Goal: Download file/media: Obtain a digital file from the website

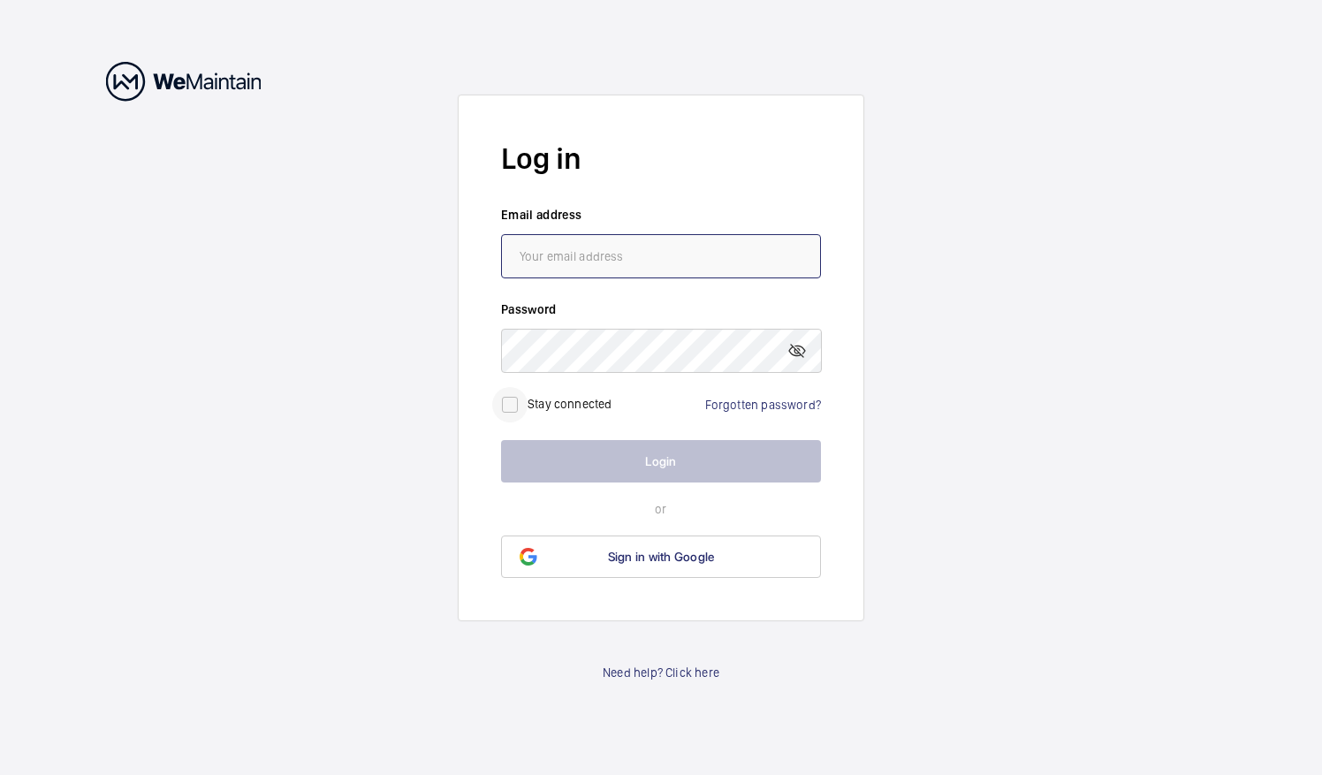
type input "[PERSON_NAME][EMAIL_ADDRESS][DOMAIN_NAME]"
click at [507, 402] on input "checkbox" at bounding box center [509, 404] width 35 height 35
checkbox input "true"
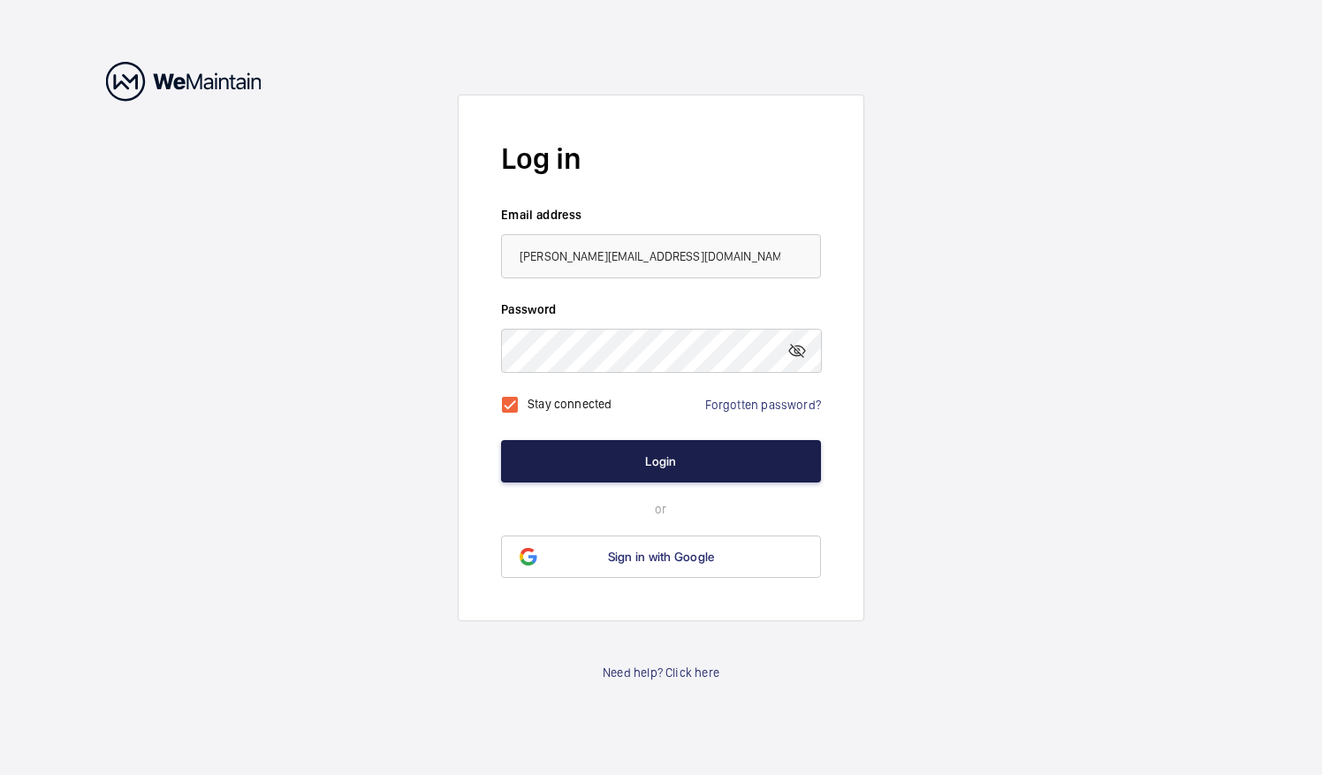
click at [633, 452] on button "Login" at bounding box center [661, 461] width 320 height 42
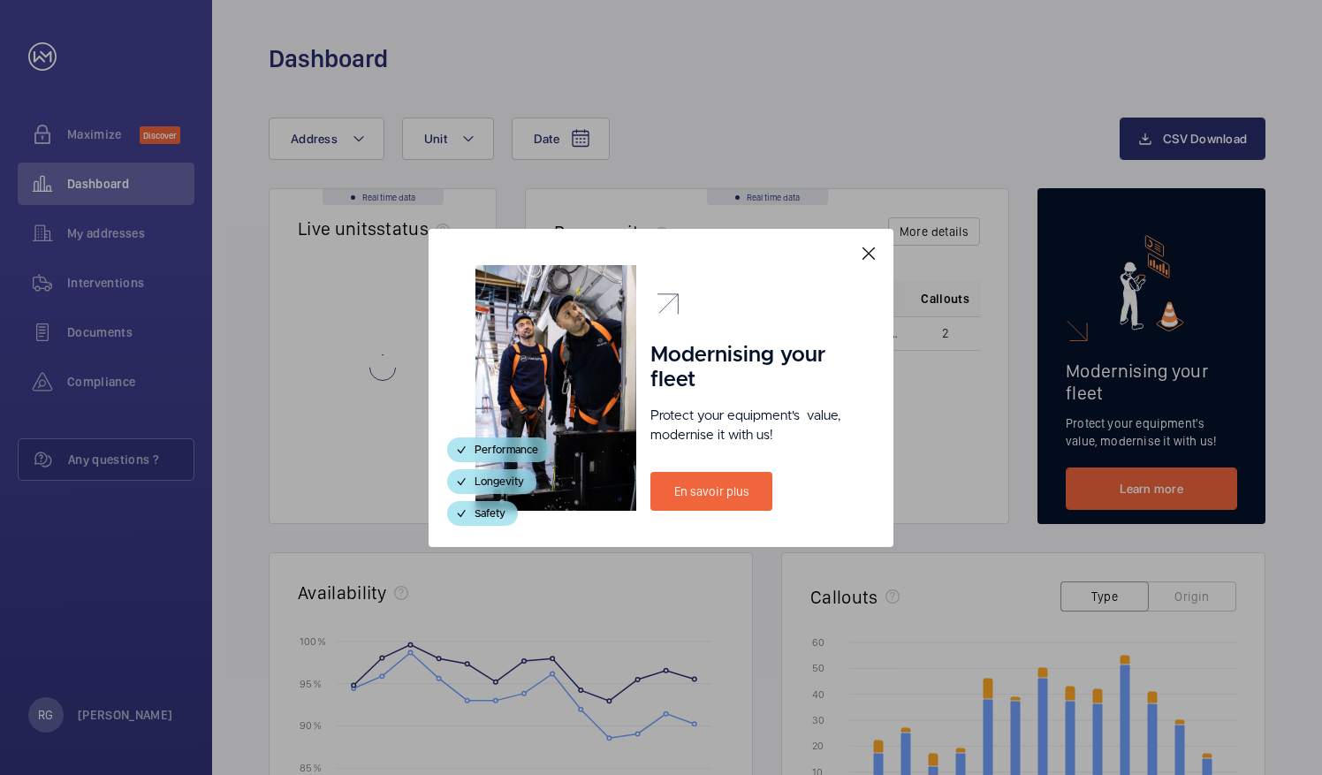
click at [871, 253] on mat-icon at bounding box center [868, 253] width 21 height 21
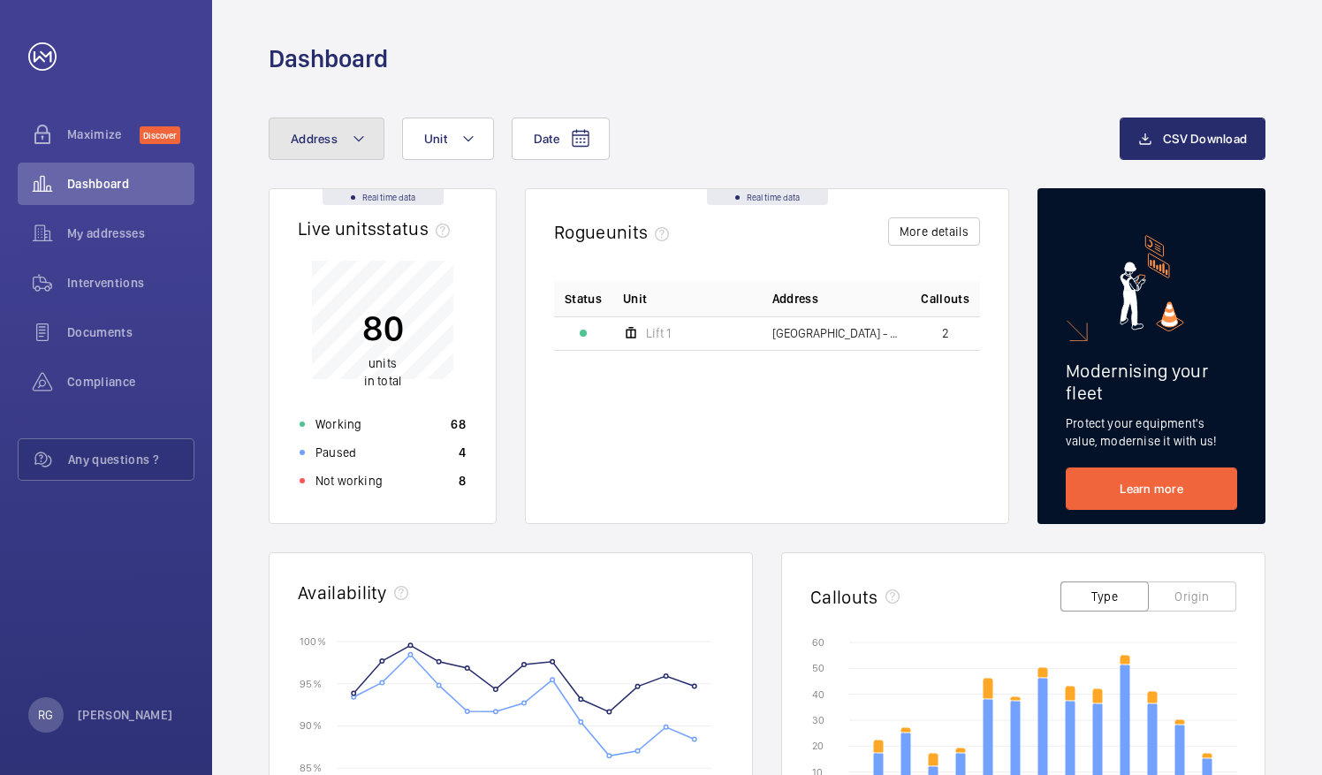
click at [363, 135] on mat-icon at bounding box center [359, 138] width 14 height 21
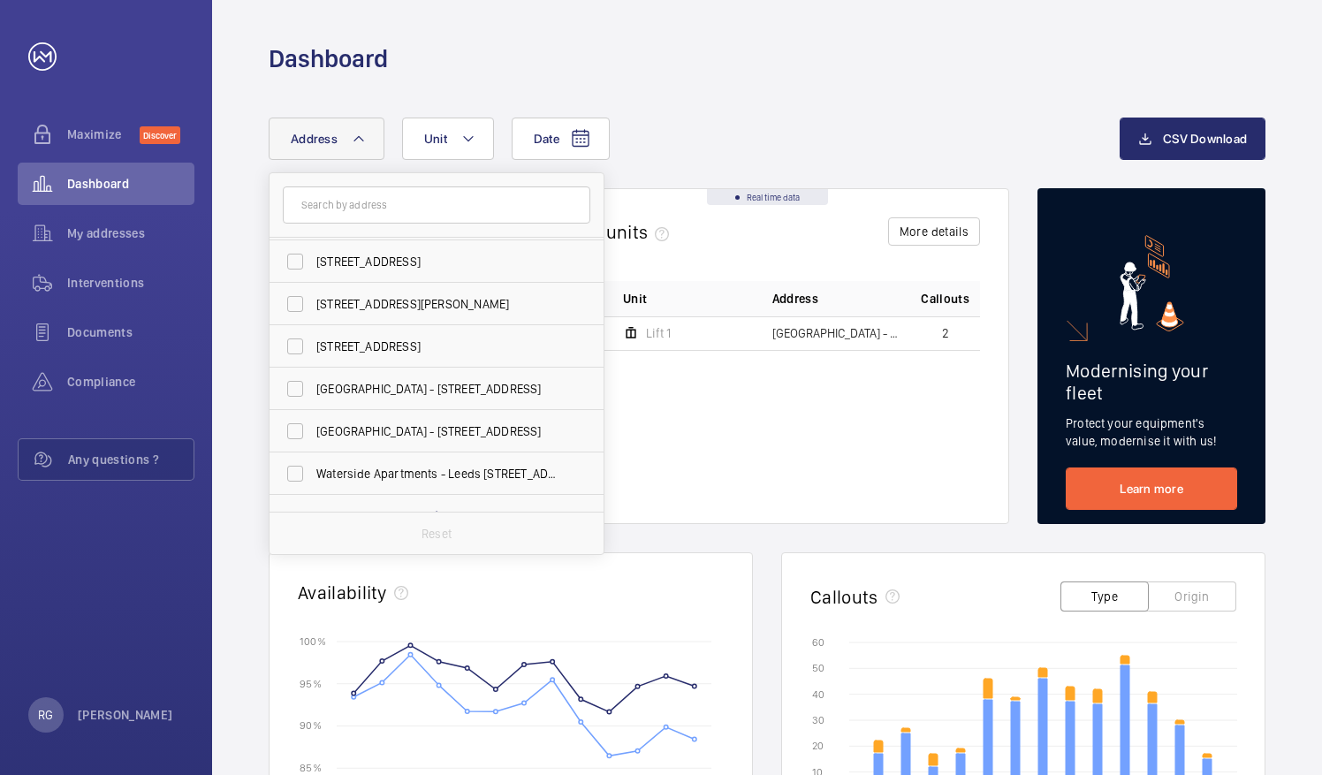
scroll to position [168, 0]
click at [379, 466] on span "Waterside Apartments - Leeds [STREET_ADDRESS][PERSON_NAME]" at bounding box center [437, 473] width 243 height 18
click at [313, 466] on input "Waterside Apartments - Leeds [STREET_ADDRESS][PERSON_NAME]" at bounding box center [294, 472] width 35 height 35
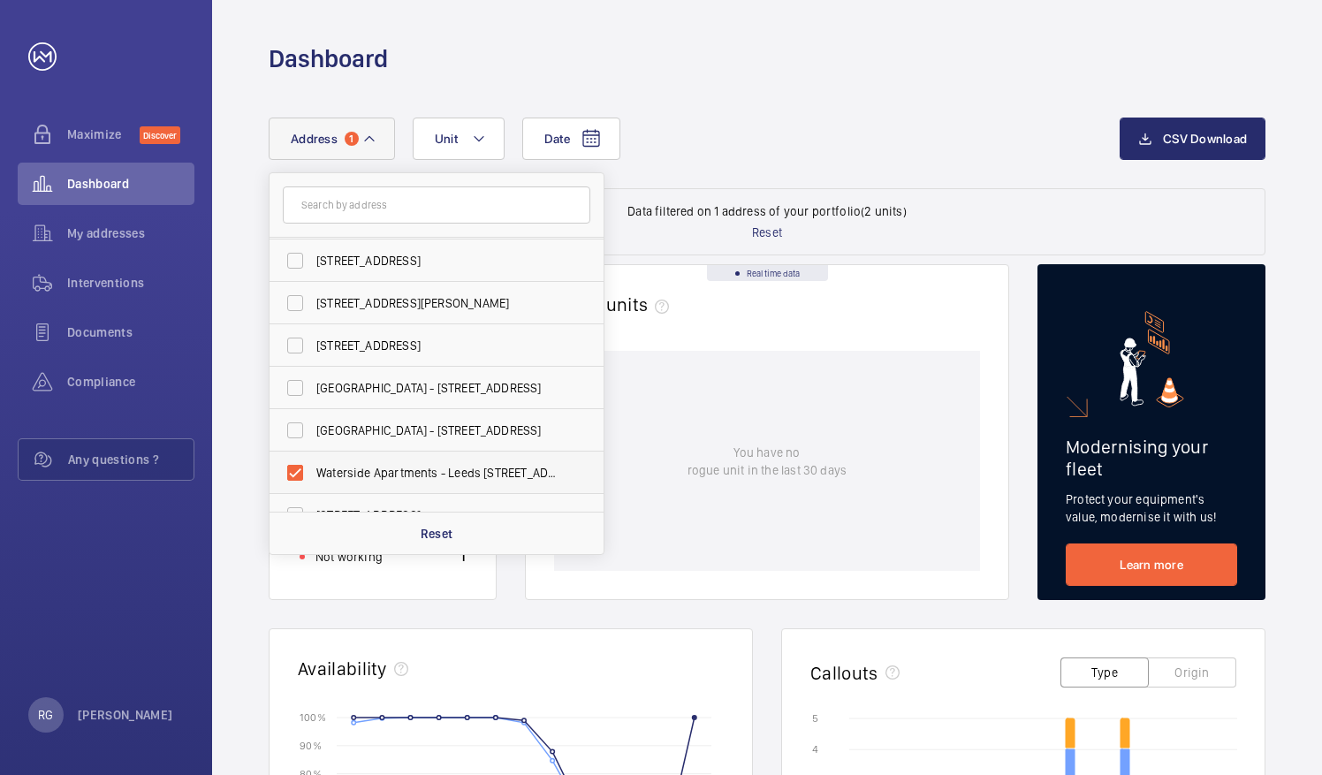
click at [366, 468] on span "Waterside Apartments - Leeds [STREET_ADDRESS][PERSON_NAME]" at bounding box center [437, 473] width 243 height 18
click at [313, 468] on input "Waterside Apartments - Leeds [STREET_ADDRESS][PERSON_NAME]" at bounding box center [294, 472] width 35 height 35
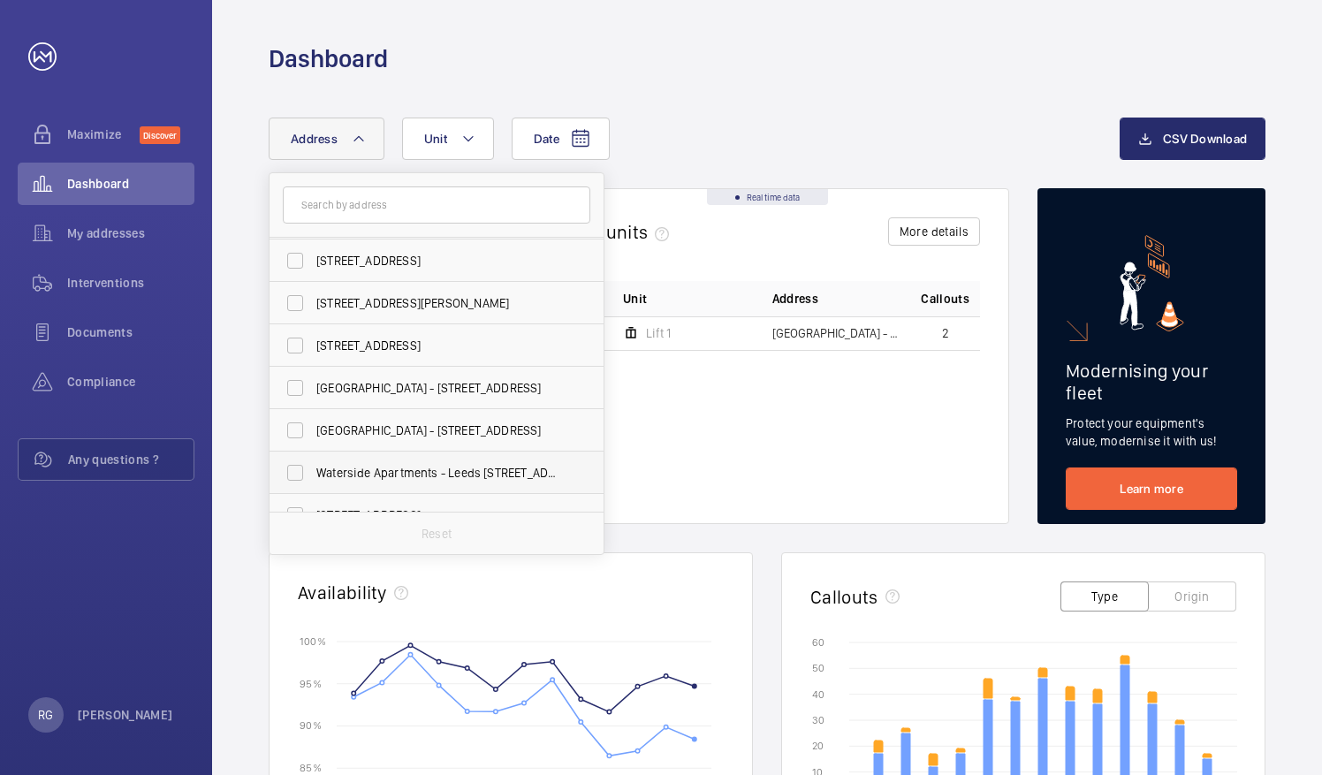
click at [366, 468] on span "Waterside Apartments - Leeds [STREET_ADDRESS][PERSON_NAME]" at bounding box center [437, 473] width 243 height 18
click at [313, 468] on input "Waterside Apartments - Leeds [STREET_ADDRESS][PERSON_NAME]" at bounding box center [294, 472] width 35 height 35
checkbox input "true"
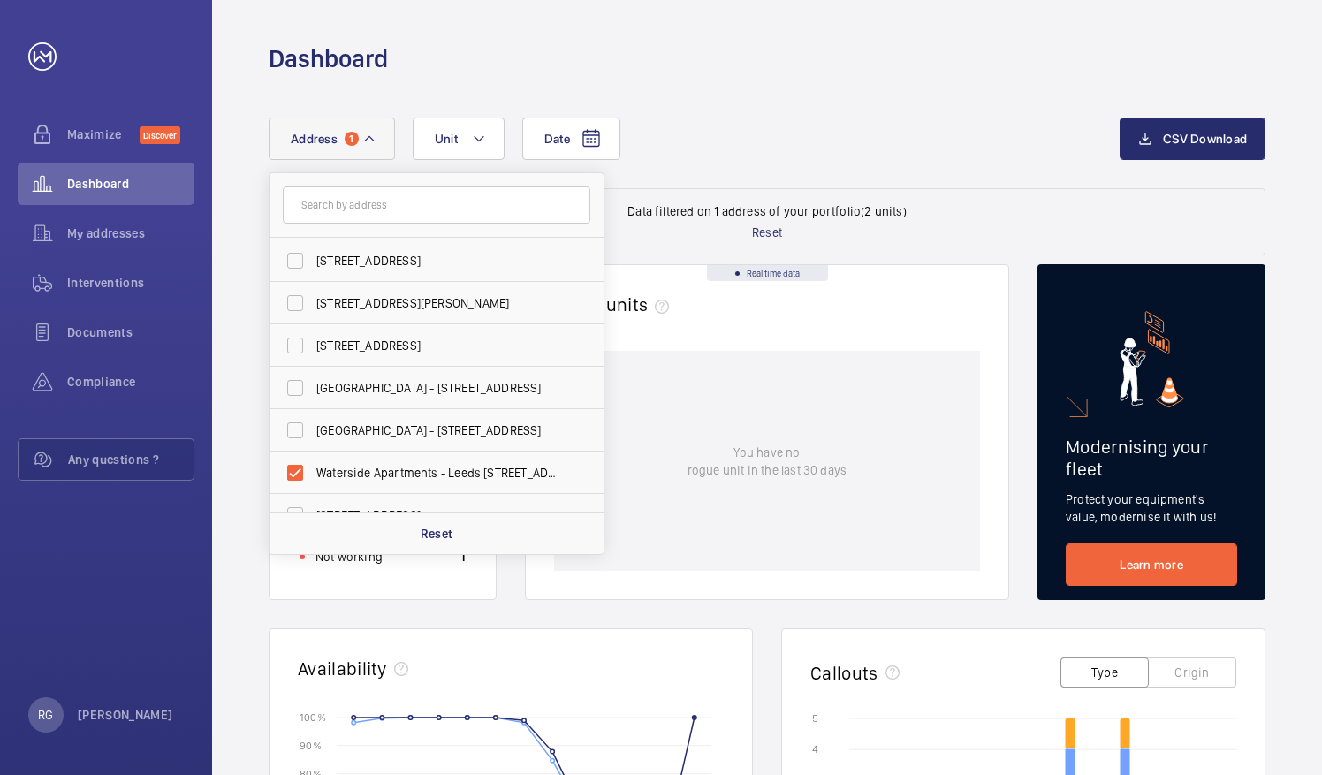
click at [760, 117] on div "Date Address [STREET_ADDRESS][PERSON_NAME] Cubic [STREET_ADDRESS] [GEOGRAPHIC_D…" at bounding box center [694, 138] width 851 height 42
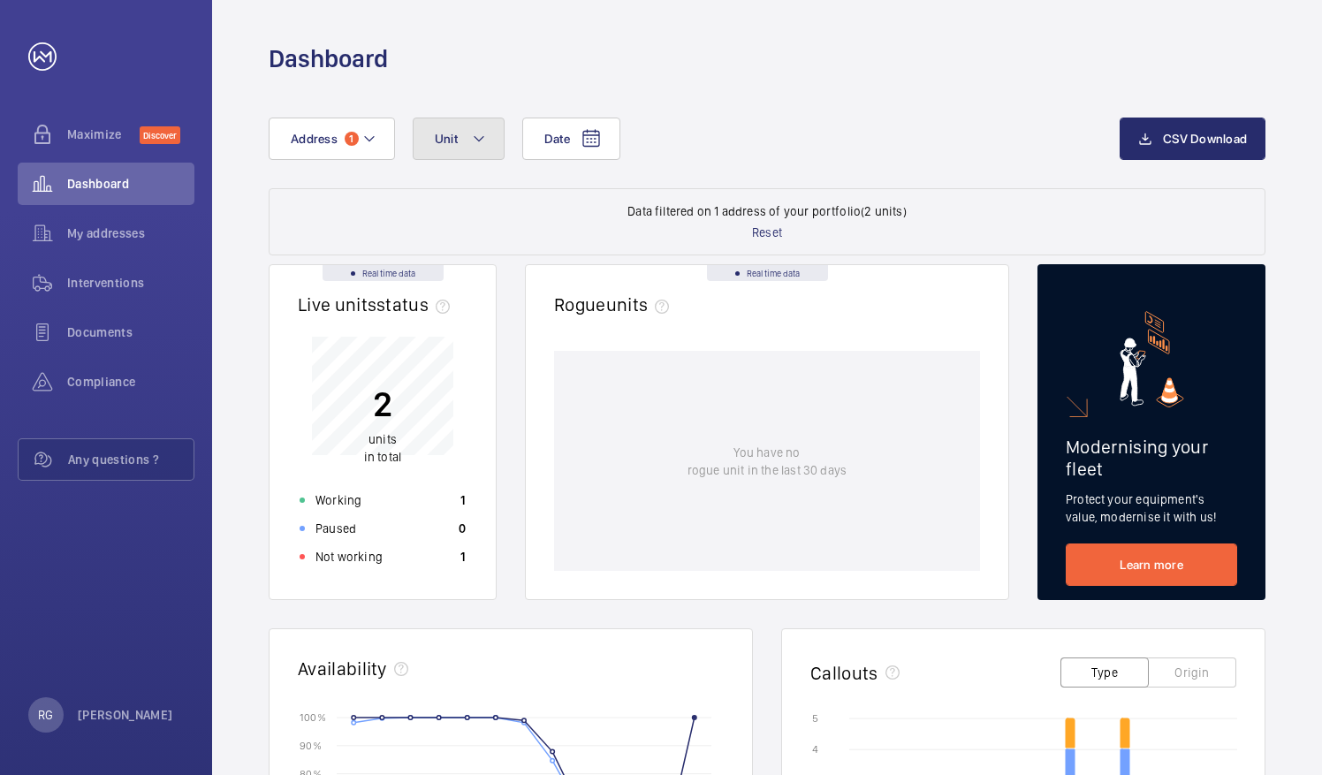
click at [492, 142] on button "Unit" at bounding box center [459, 138] width 92 height 42
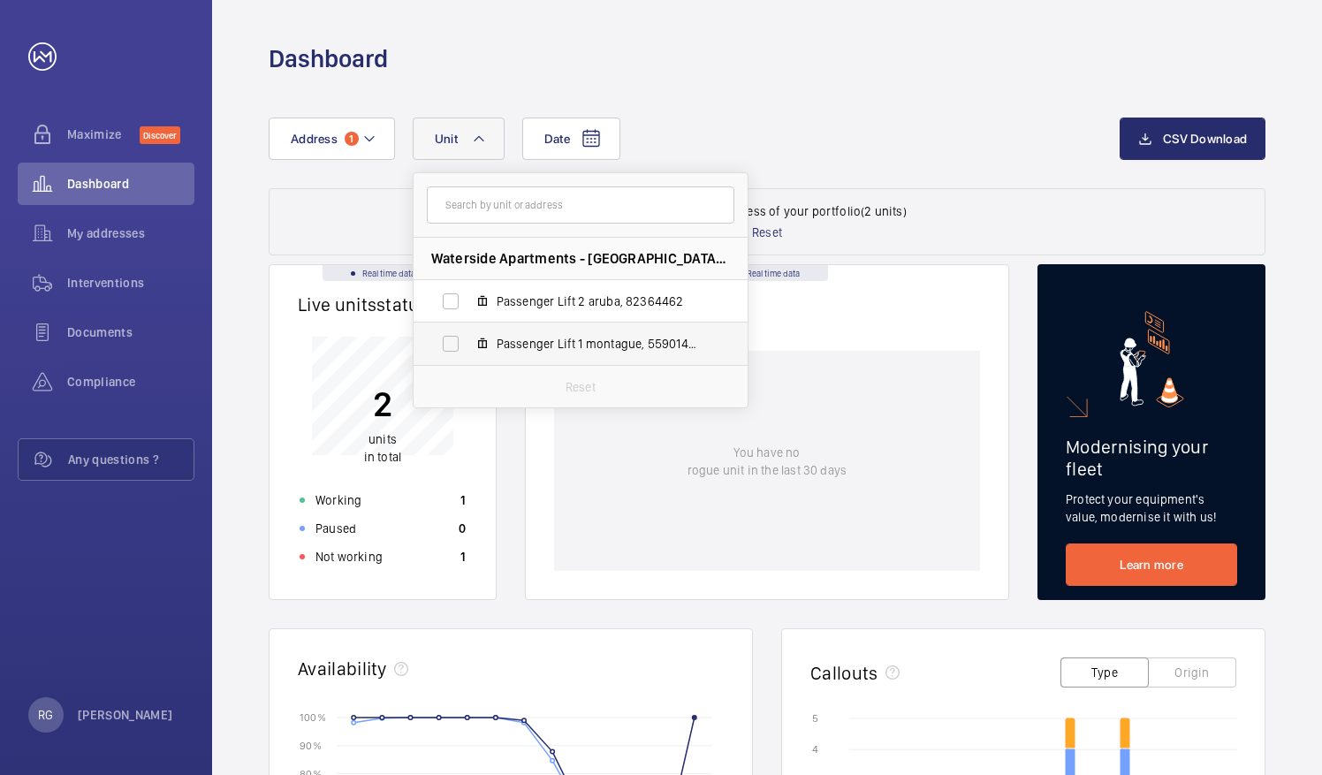
click at [583, 352] on label "Passenger Lift 1 montague, 55901479" at bounding box center [566, 343] width 306 height 42
click at [468, 352] on input "Passenger Lift 1 montague, 55901479" at bounding box center [450, 343] width 35 height 35
checkbox input "true"
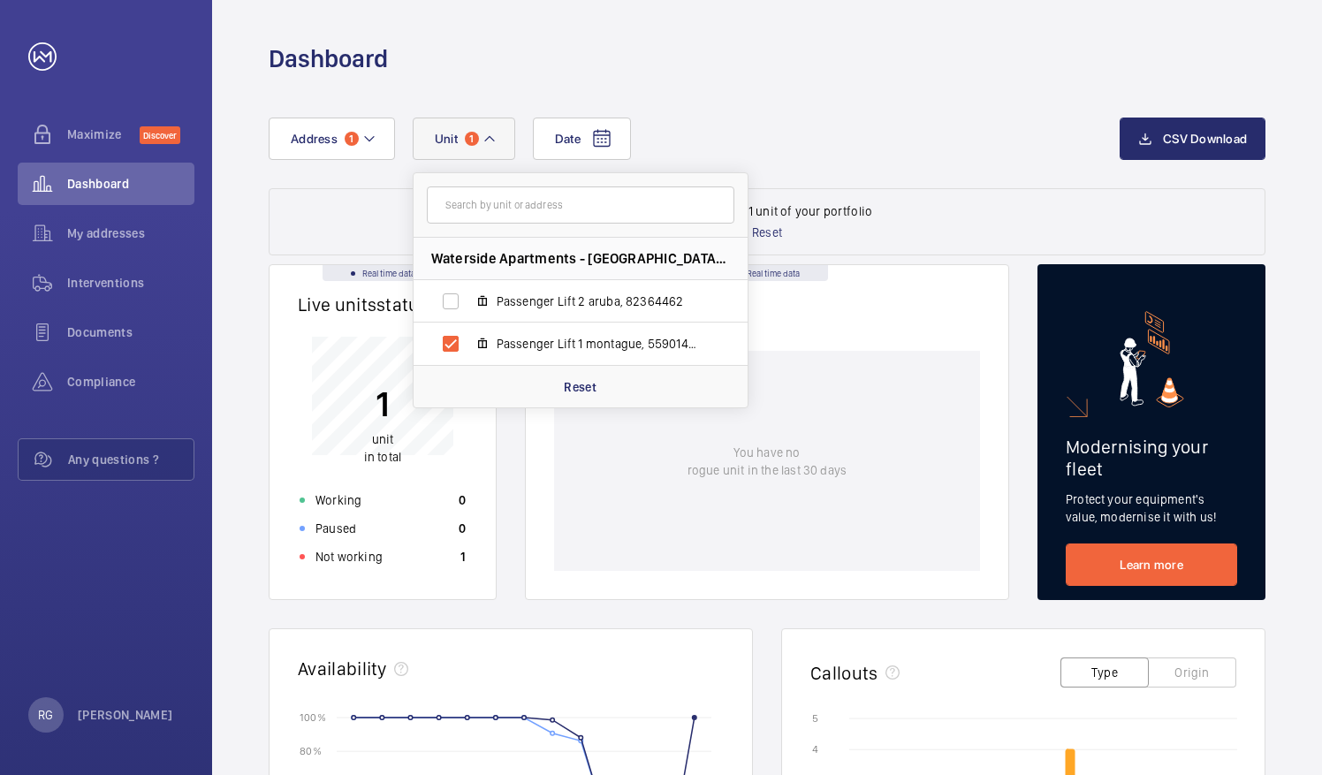
click at [912, 114] on div "Date Address [STREET_ADDRESS][PERSON_NAME] Passenger Lift 2 aruba, 82364462 Pas…" at bounding box center [767, 722] width 1110 height 1295
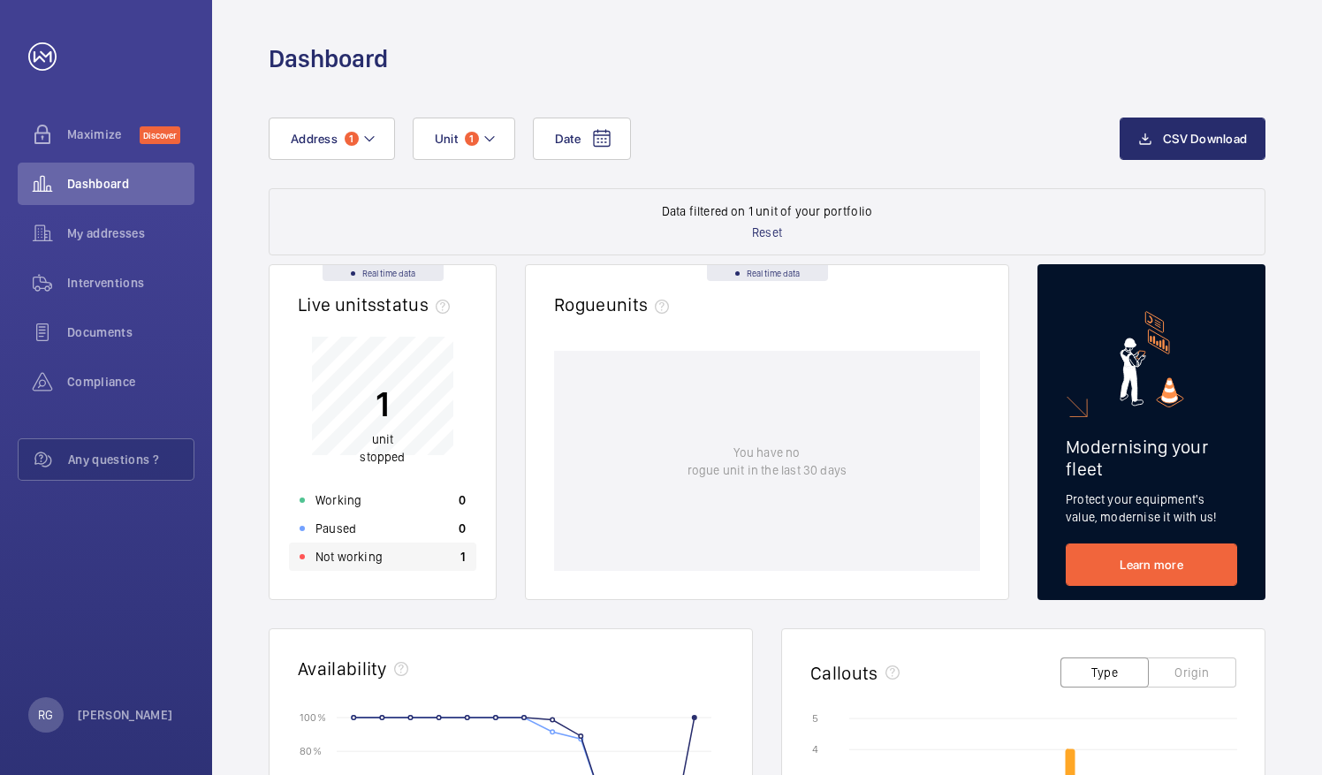
click at [340, 553] on p "Not working" at bounding box center [348, 557] width 67 height 18
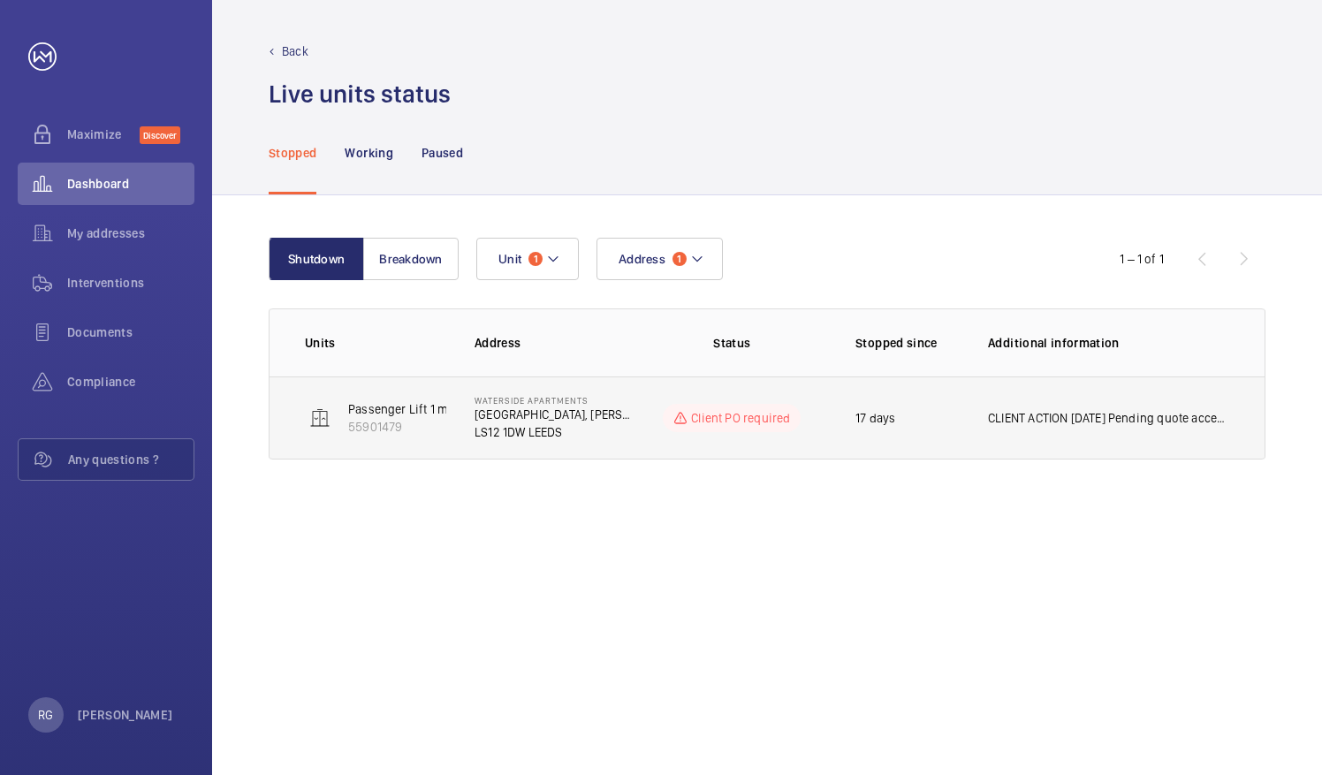
click at [746, 423] on p "Client PO required" at bounding box center [740, 418] width 99 height 18
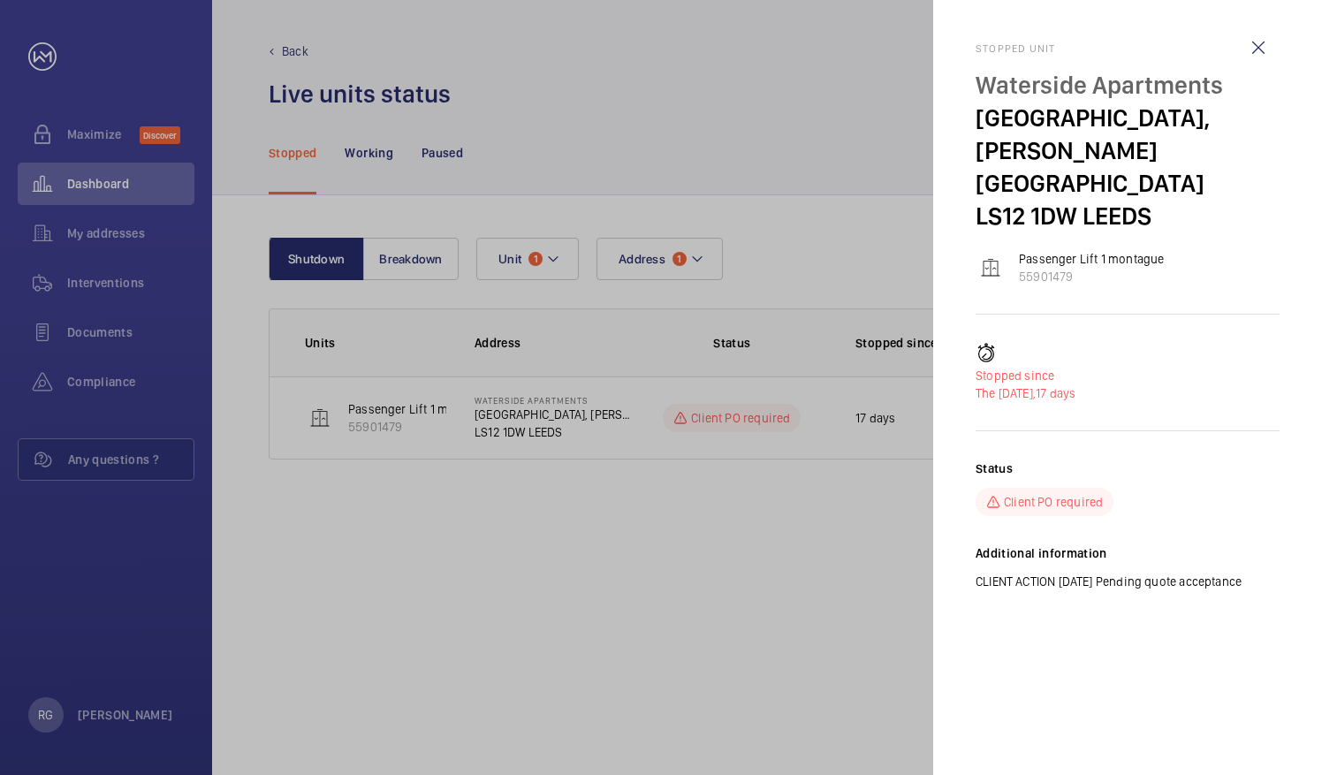
click at [850, 534] on div at bounding box center [661, 387] width 1322 height 775
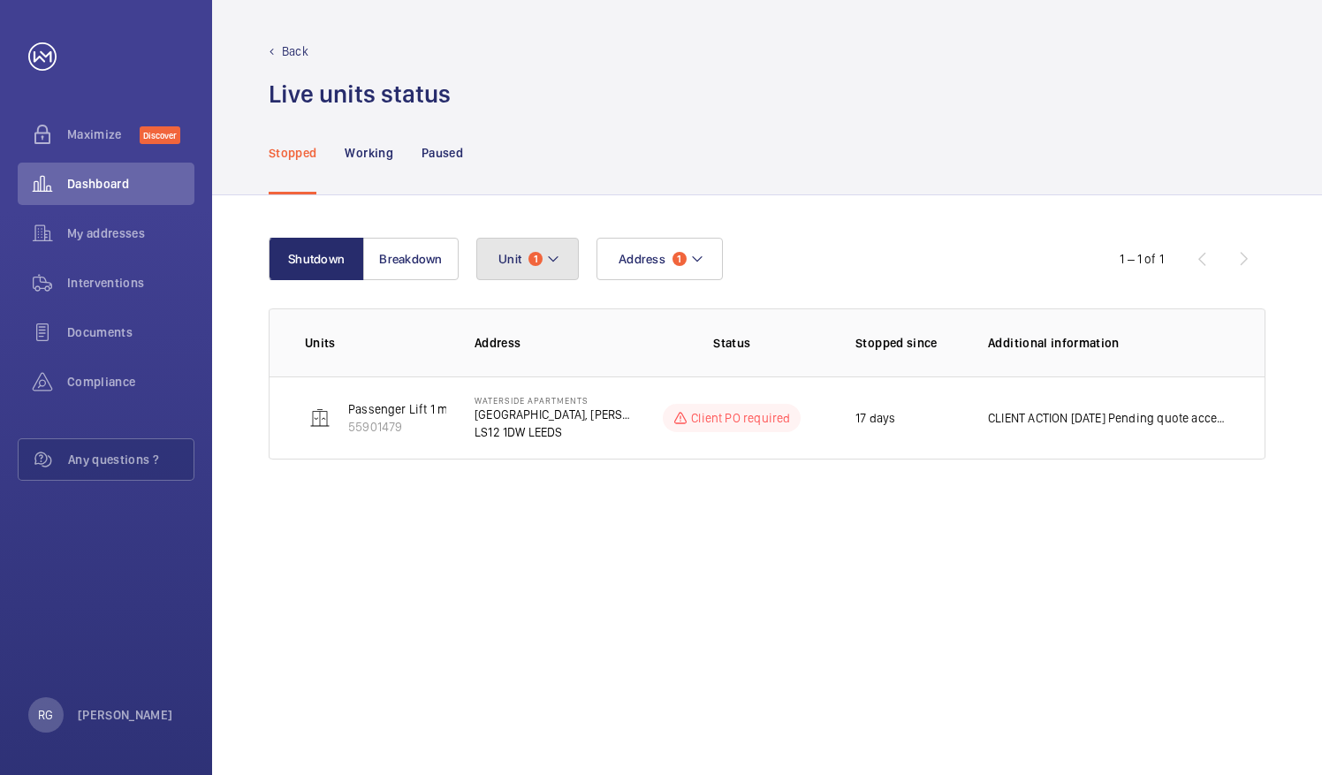
click at [561, 260] on button "Unit 1" at bounding box center [527, 259] width 102 height 42
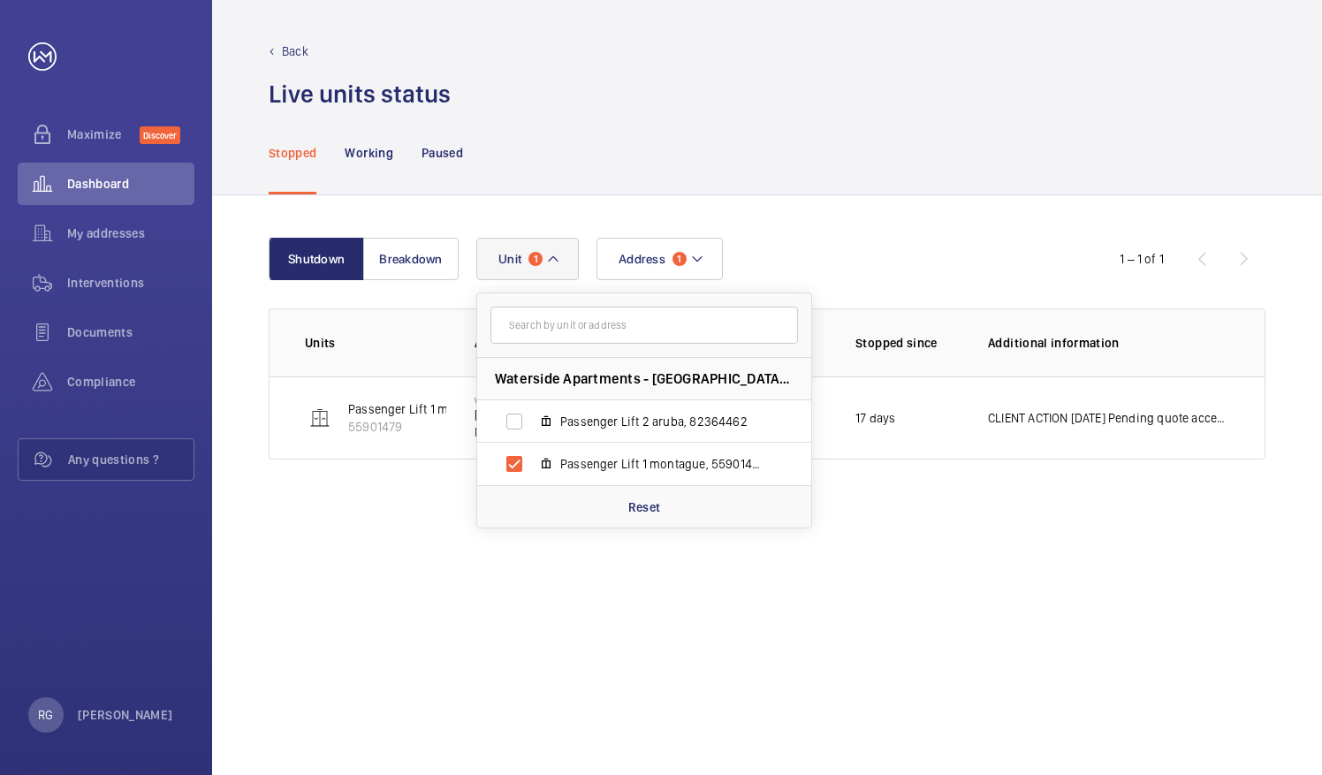
click at [601, 701] on div "Shutdown Breakdown Address 1 Unit 1 Waterside Apartments - [GEOGRAPHIC_DATA][PE…" at bounding box center [767, 485] width 1110 height 580
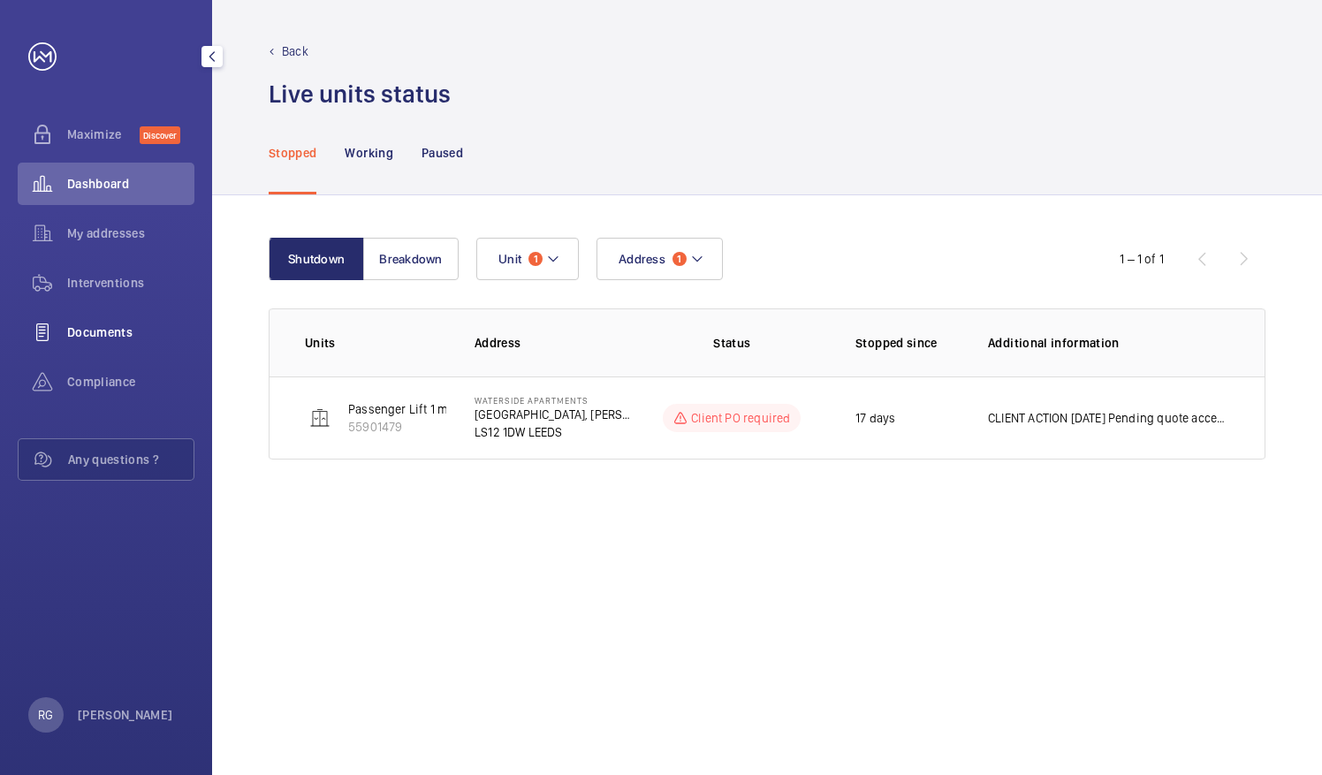
click at [140, 337] on span "Documents" at bounding box center [130, 332] width 127 height 18
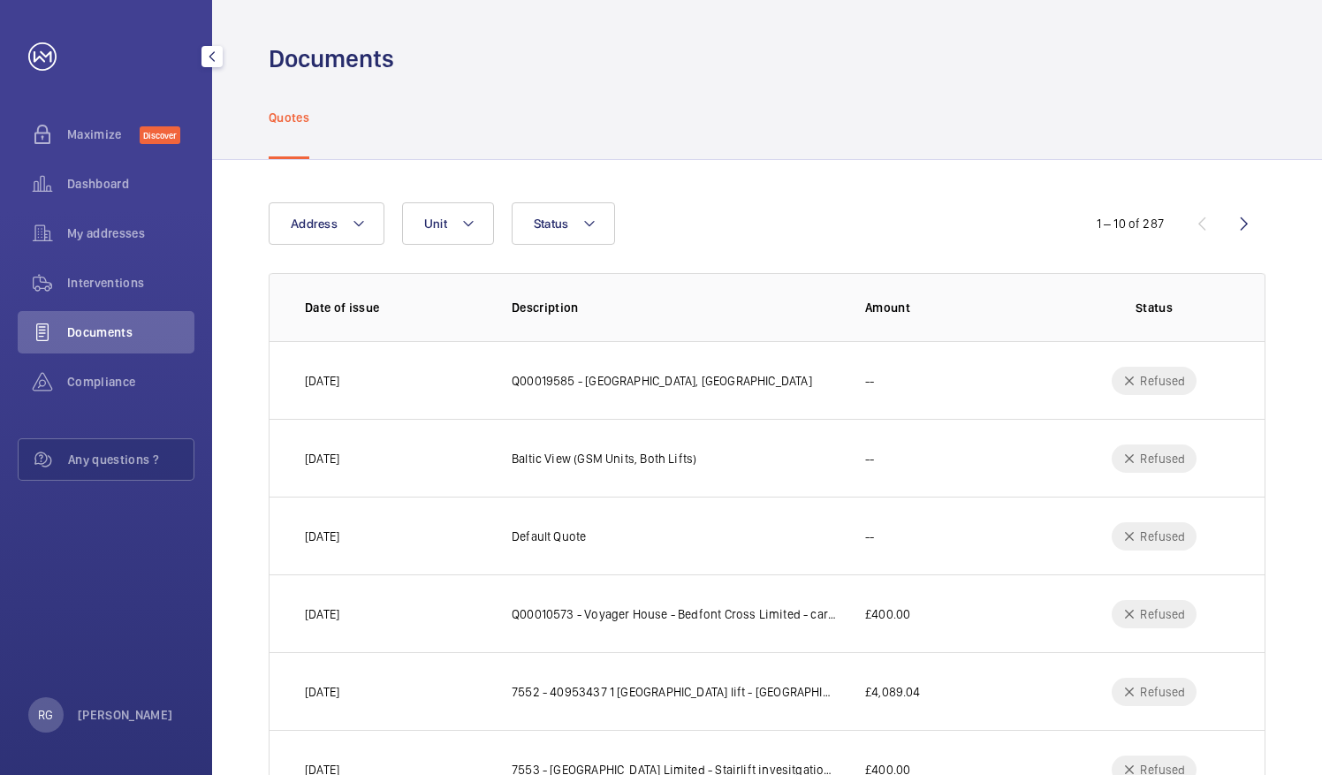
click at [140, 337] on span "Documents" at bounding box center [130, 332] width 127 height 18
click at [355, 216] on mat-icon at bounding box center [359, 223] width 14 height 21
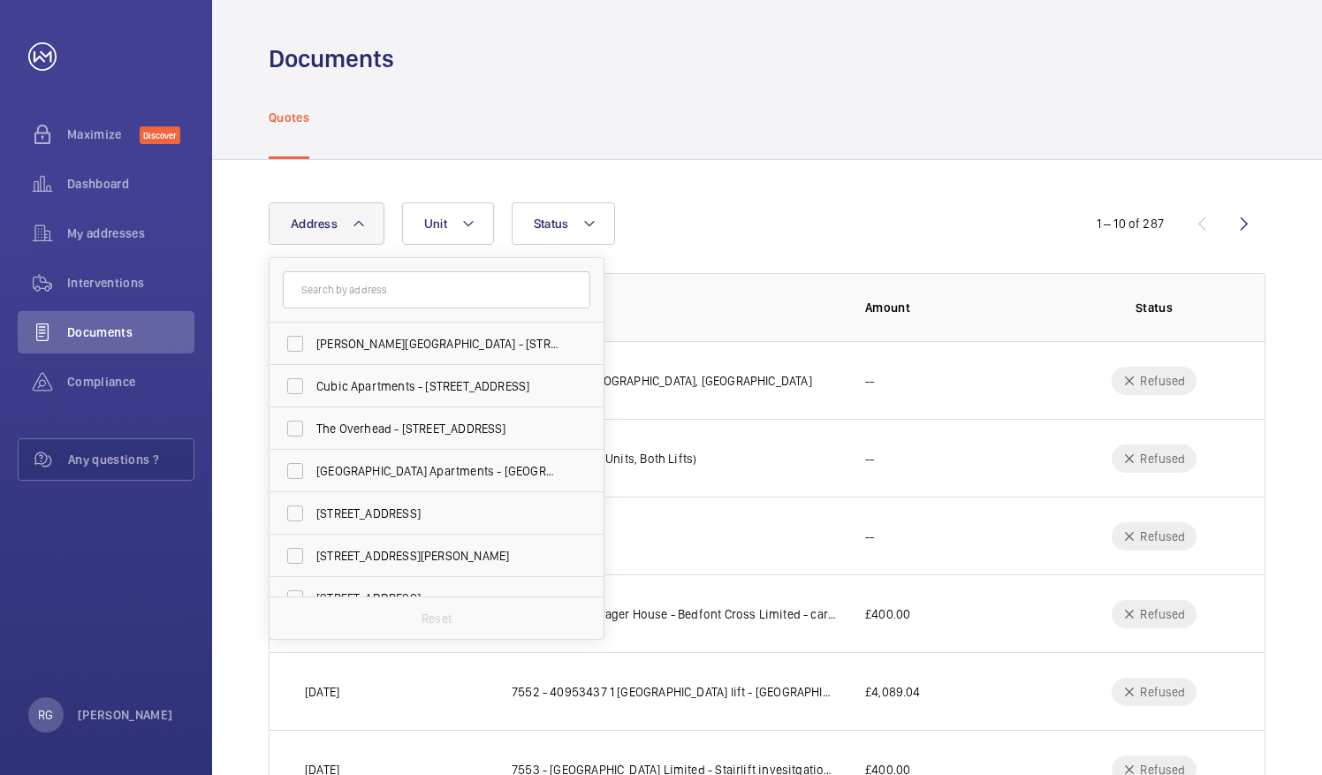
drag, startPoint x: 600, startPoint y: 523, endPoint x: 592, endPoint y: 571, distance: 48.4
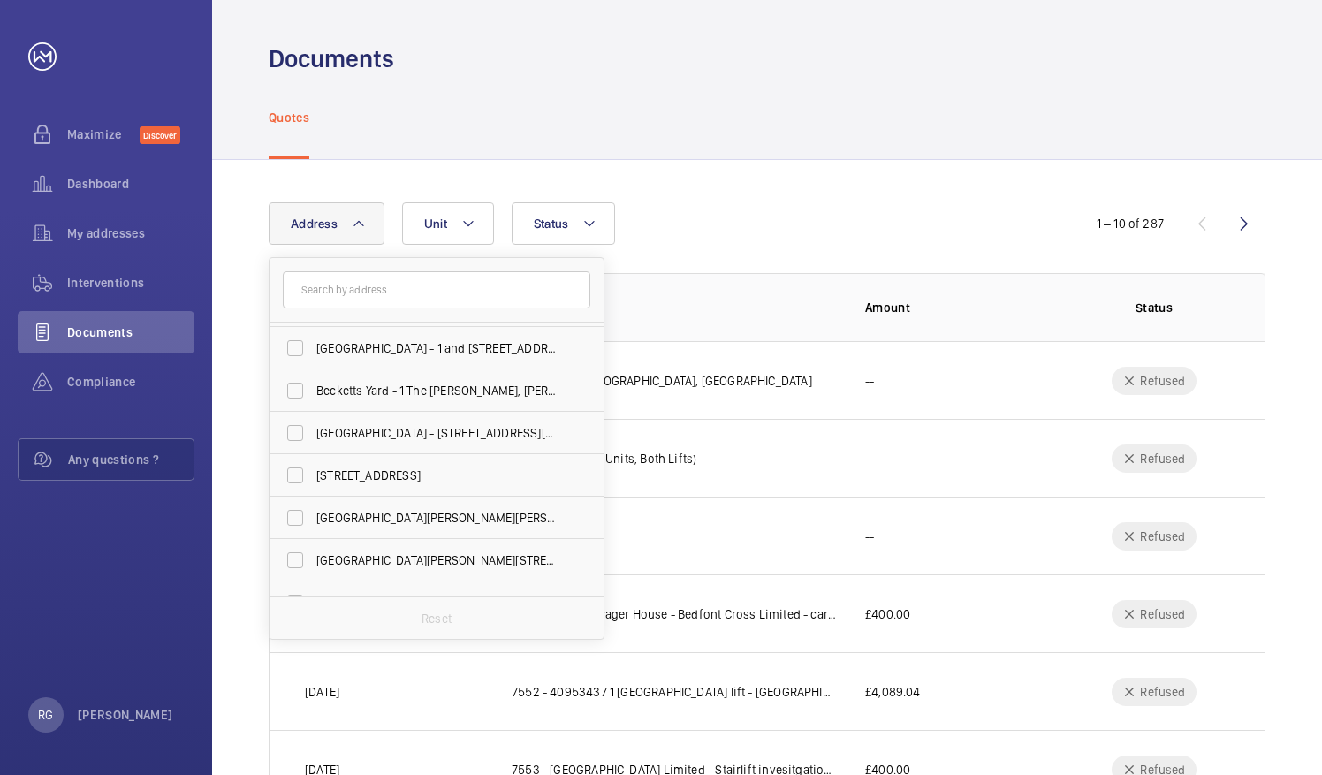
drag, startPoint x: 602, startPoint y: 505, endPoint x: 598, endPoint y: 558, distance: 53.2
click at [598, 558] on div "[PERSON_NAME][GEOGRAPHIC_DATA] - [STREET_ADDRESS] Cubic Apartments - [STREET_AD…" at bounding box center [437, 448] width 336 height 383
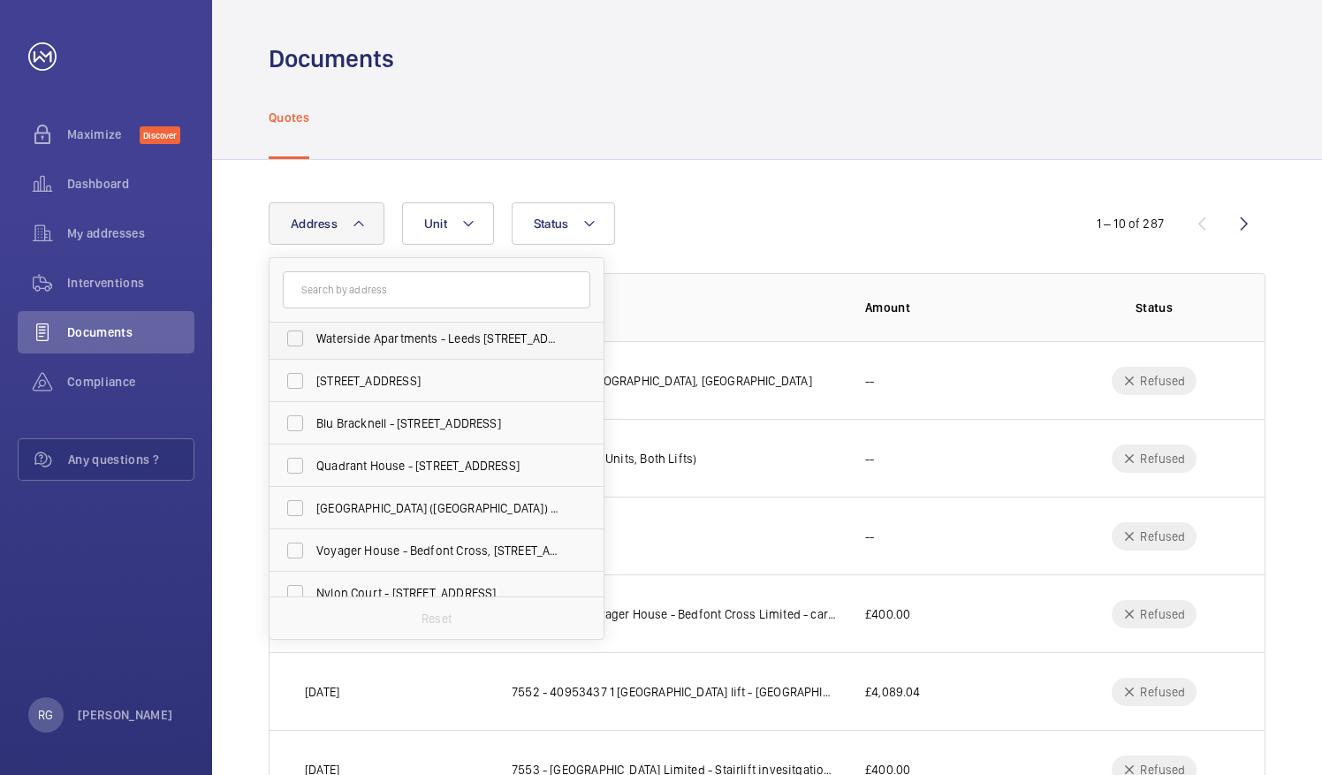
click at [429, 339] on span "Waterside Apartments - Leeds [STREET_ADDRESS][PERSON_NAME]" at bounding box center [437, 339] width 243 height 18
click at [313, 339] on input "Waterside Apartments - Leeds [STREET_ADDRESS][PERSON_NAME]" at bounding box center [294, 338] width 35 height 35
checkbox input "true"
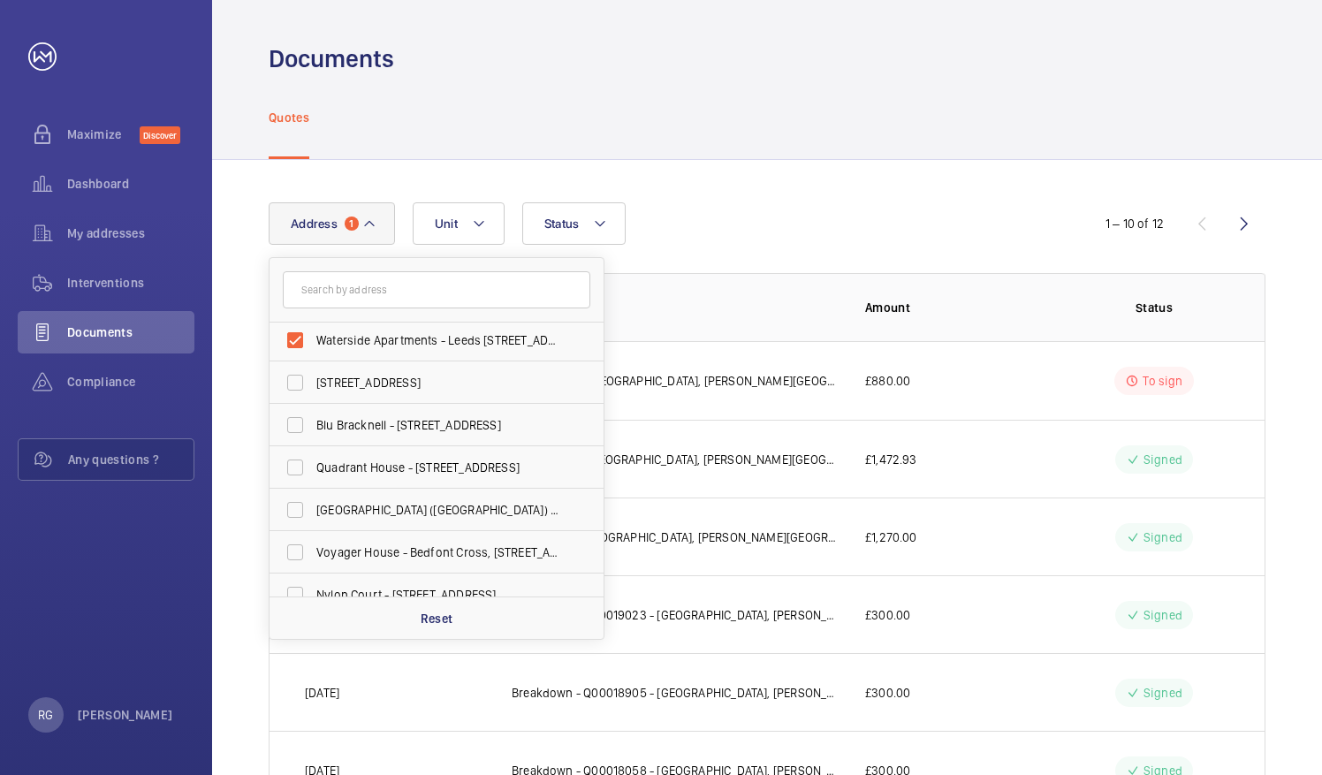
click at [855, 192] on div "Address [STREET_ADDRESS][PERSON_NAME] Cubic [STREET_ADDRESS] [GEOGRAPHIC_DATA] …" at bounding box center [767, 661] width 1110 height 1002
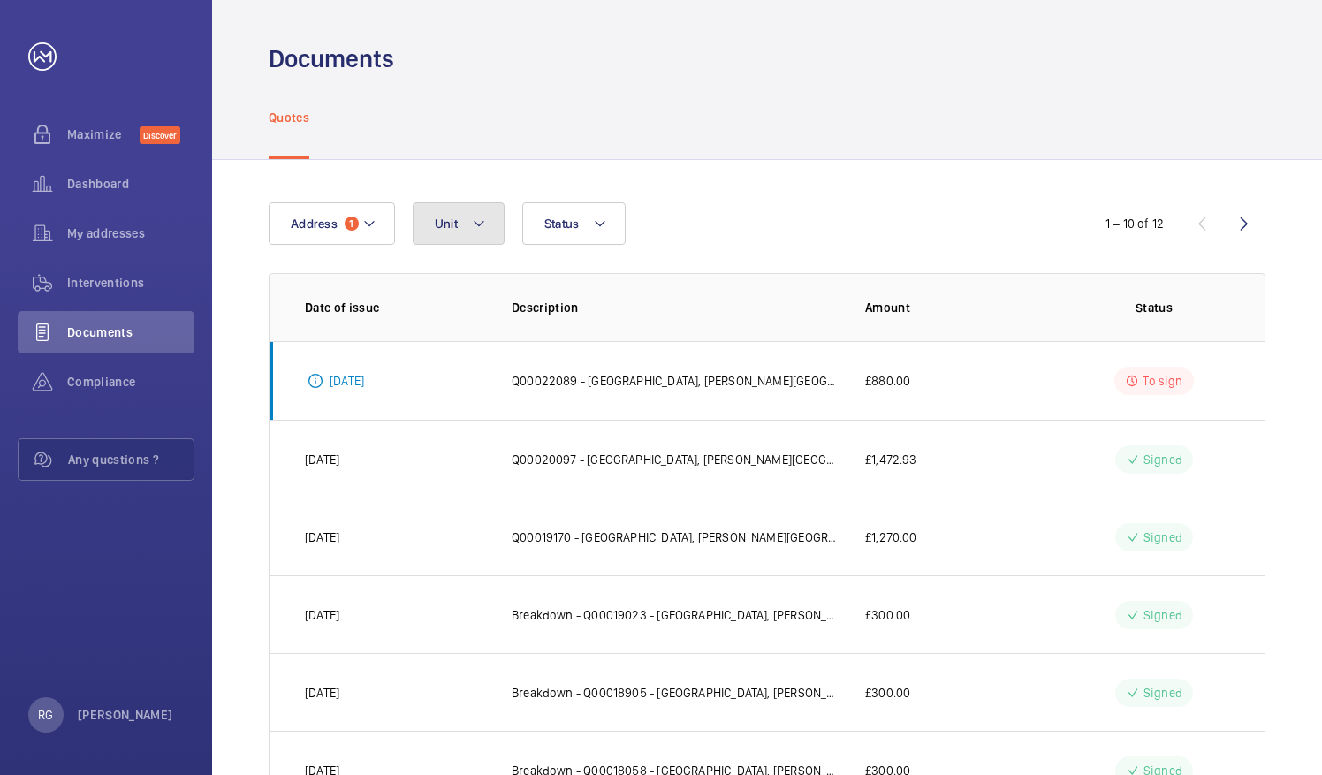
click at [475, 219] on mat-icon at bounding box center [479, 223] width 14 height 21
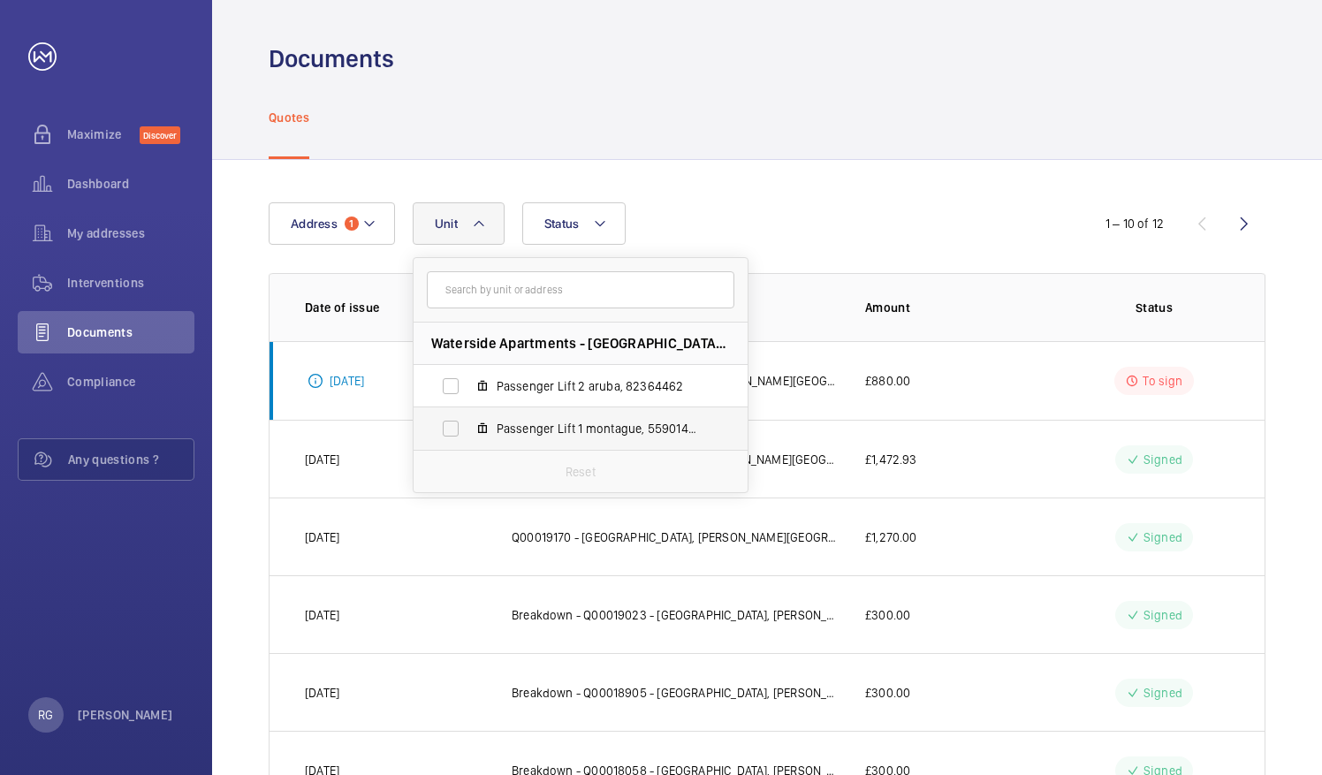
click at [580, 424] on span "Passenger Lift 1 montague, 55901479" at bounding box center [598, 429] width 205 height 18
click at [468, 424] on input "Passenger Lift 1 montague, 55901479" at bounding box center [450, 428] width 35 height 35
checkbox input "true"
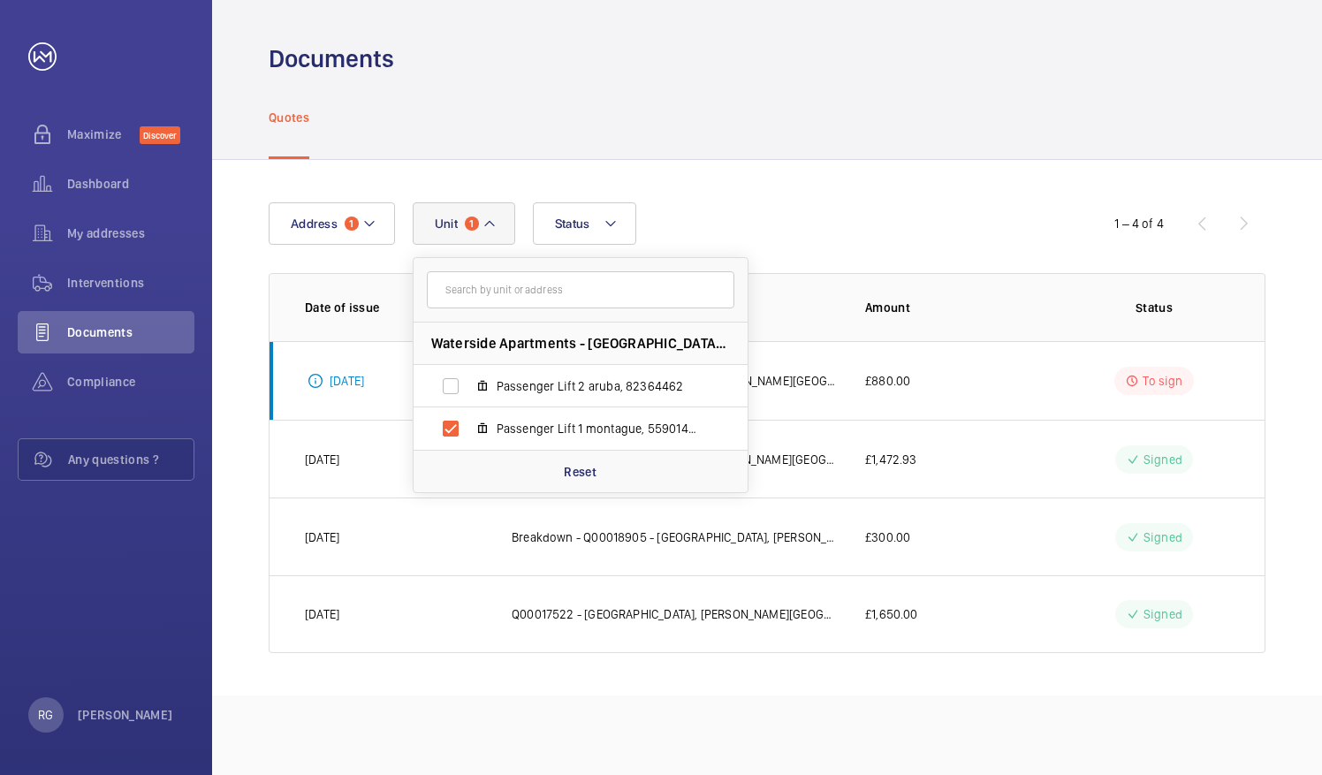
click at [1141, 107] on div "Quotes" at bounding box center [767, 117] width 997 height 84
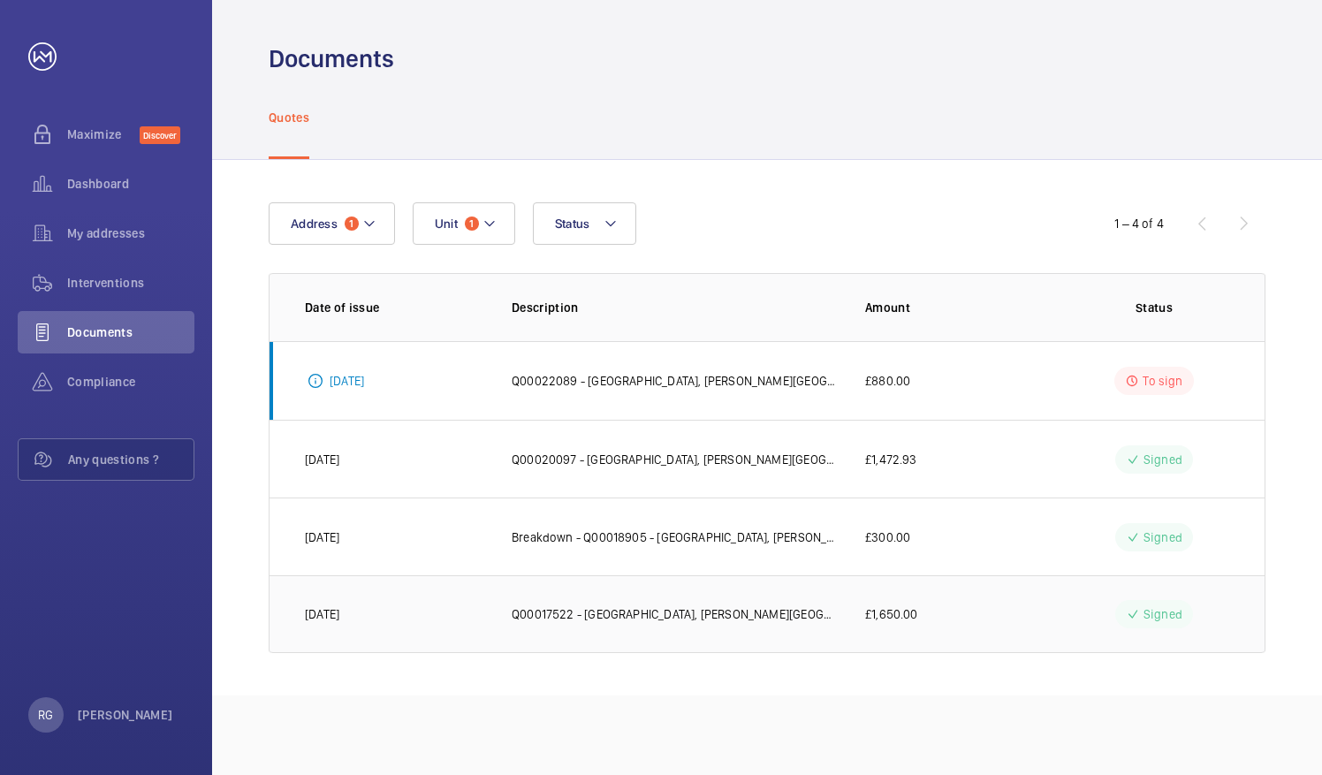
click at [633, 615] on p "Q00017522 - [GEOGRAPHIC_DATA], [PERSON_NAME][GEOGRAPHIC_DATA] - Duk E1 Resi Lim…" at bounding box center [674, 614] width 325 height 18
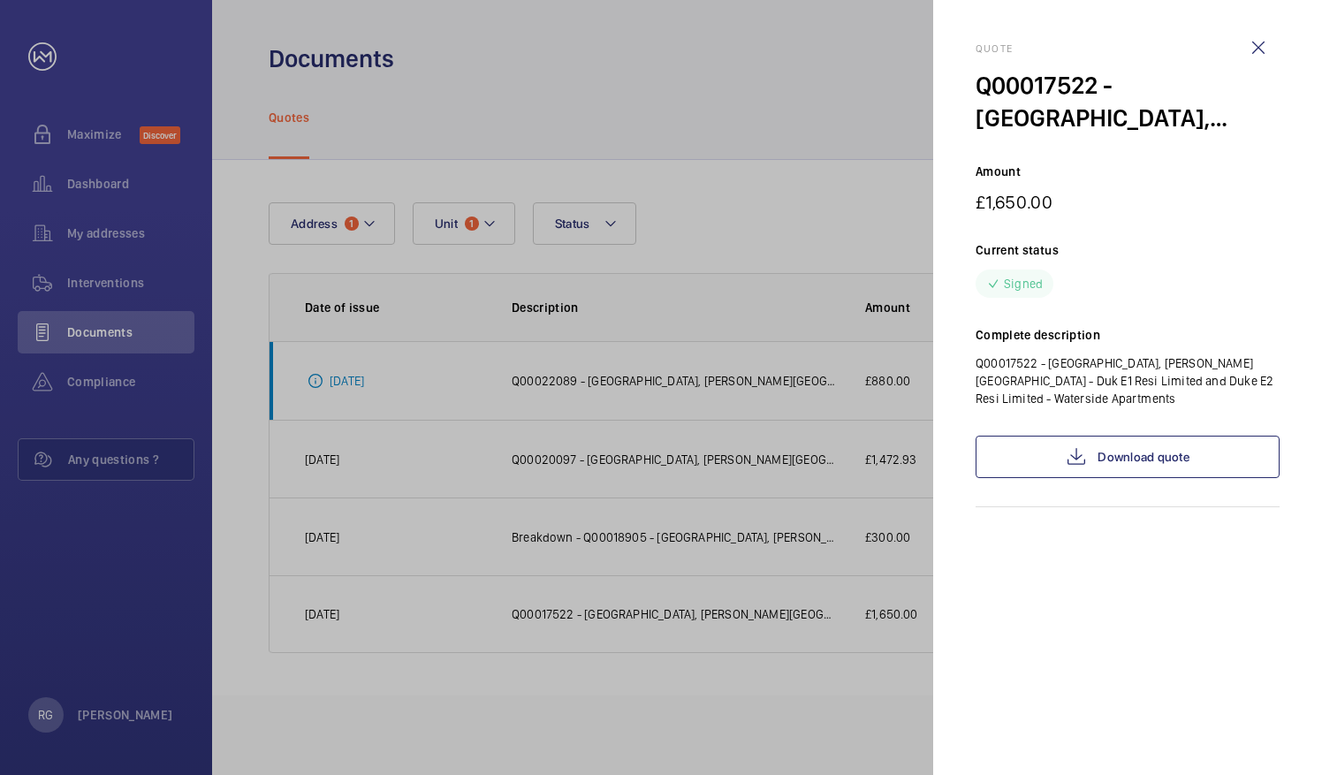
click at [619, 714] on div at bounding box center [661, 387] width 1322 height 775
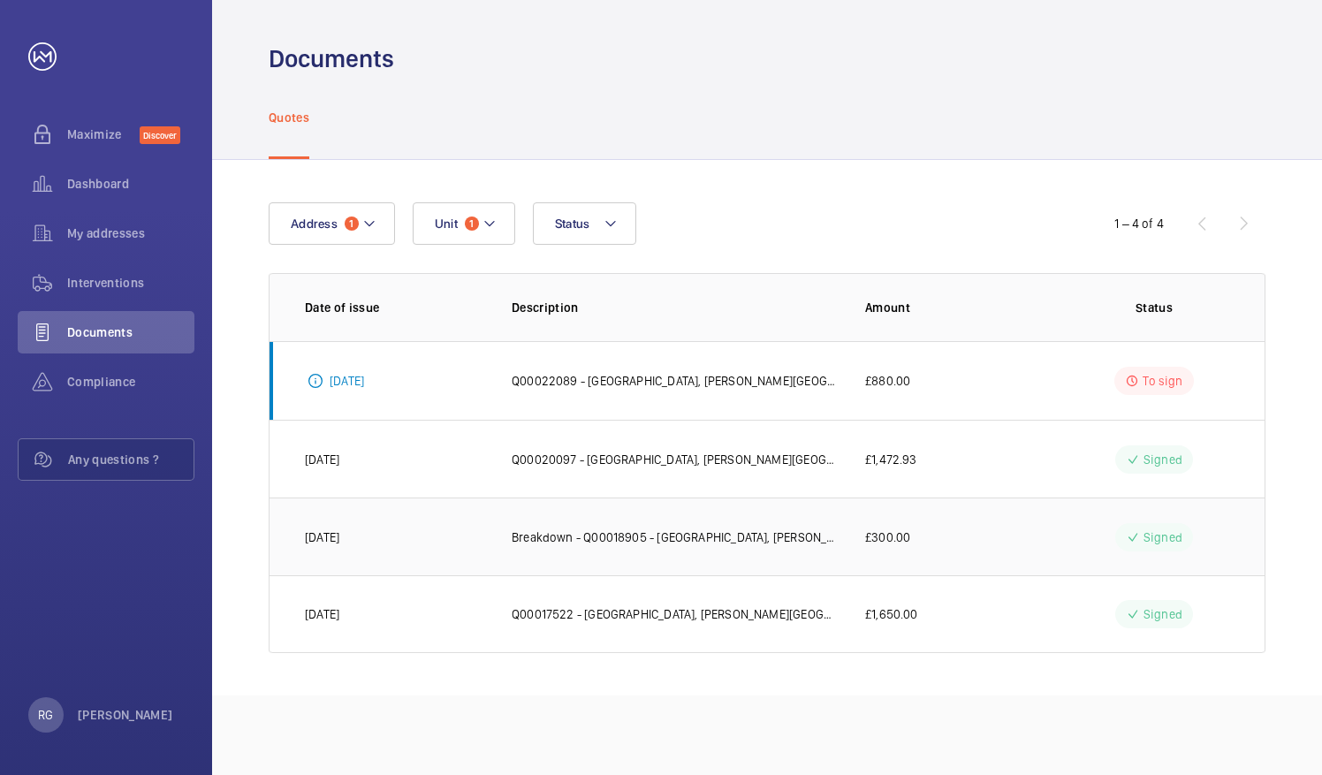
click at [586, 534] on p "Breakdown - Q00018905 - [GEOGRAPHIC_DATA], [PERSON_NAME][GEOGRAPHIC_DATA] - Duk…" at bounding box center [674, 537] width 325 height 18
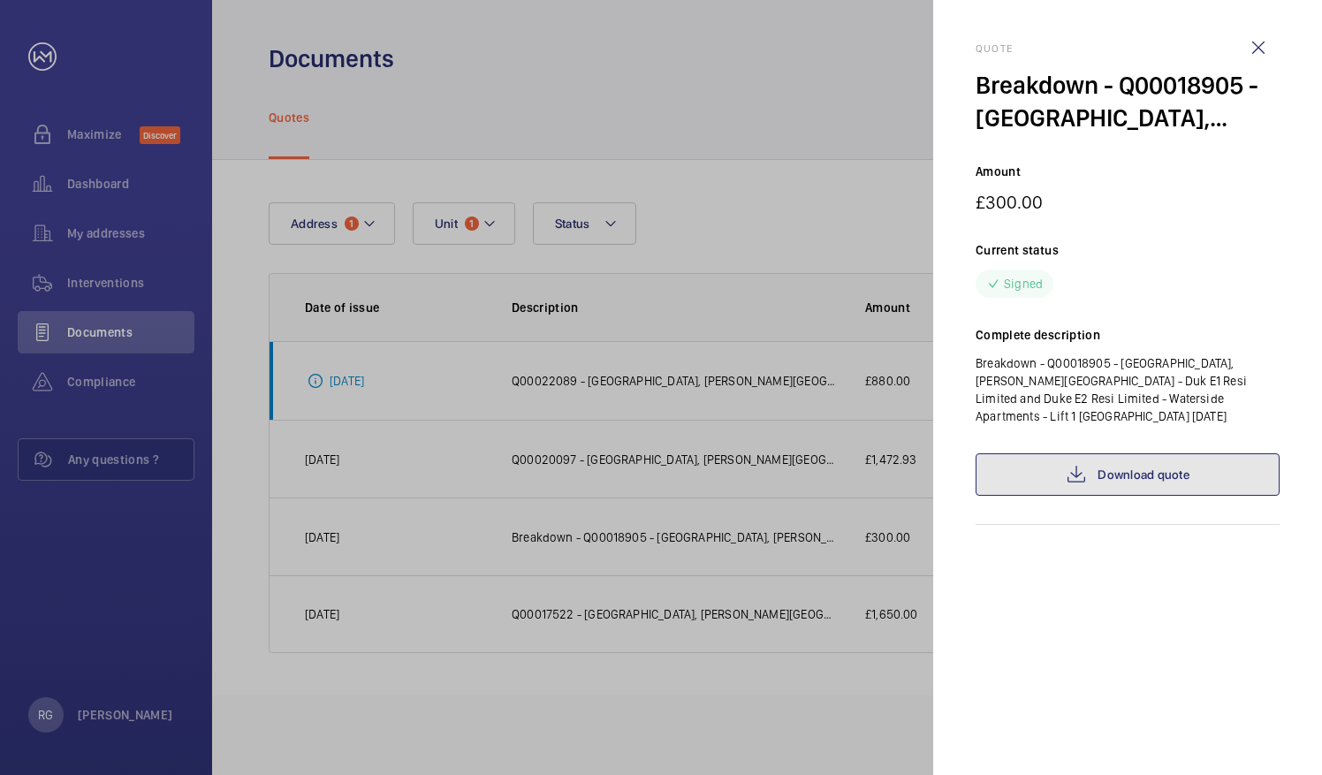
click at [1067, 477] on mat-icon at bounding box center [1075, 474] width 21 height 21
click at [1262, 55] on wm-front-icon-button at bounding box center [1258, 48] width 42 height 42
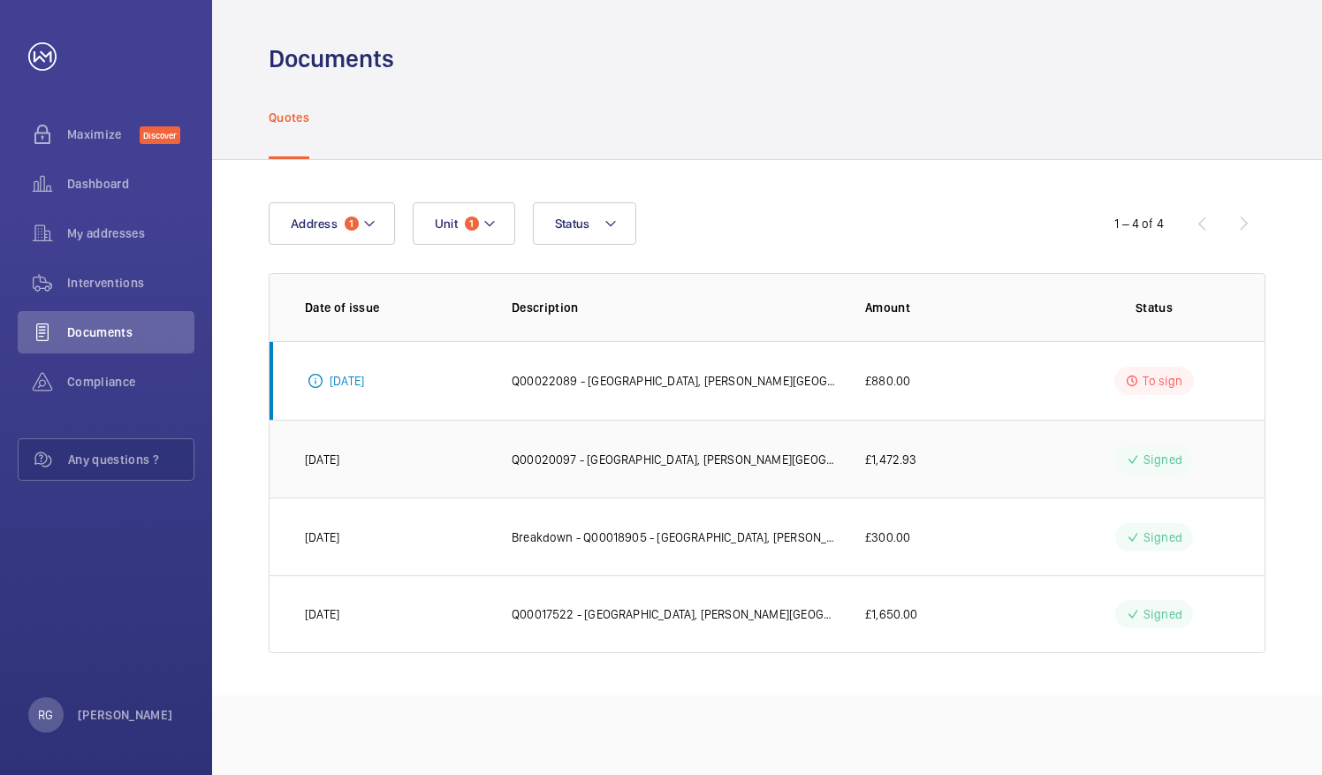
click at [610, 463] on p "Q00020097 - [GEOGRAPHIC_DATA], [PERSON_NAME][GEOGRAPHIC_DATA] - Duk E1 Resi Lim…" at bounding box center [674, 460] width 325 height 18
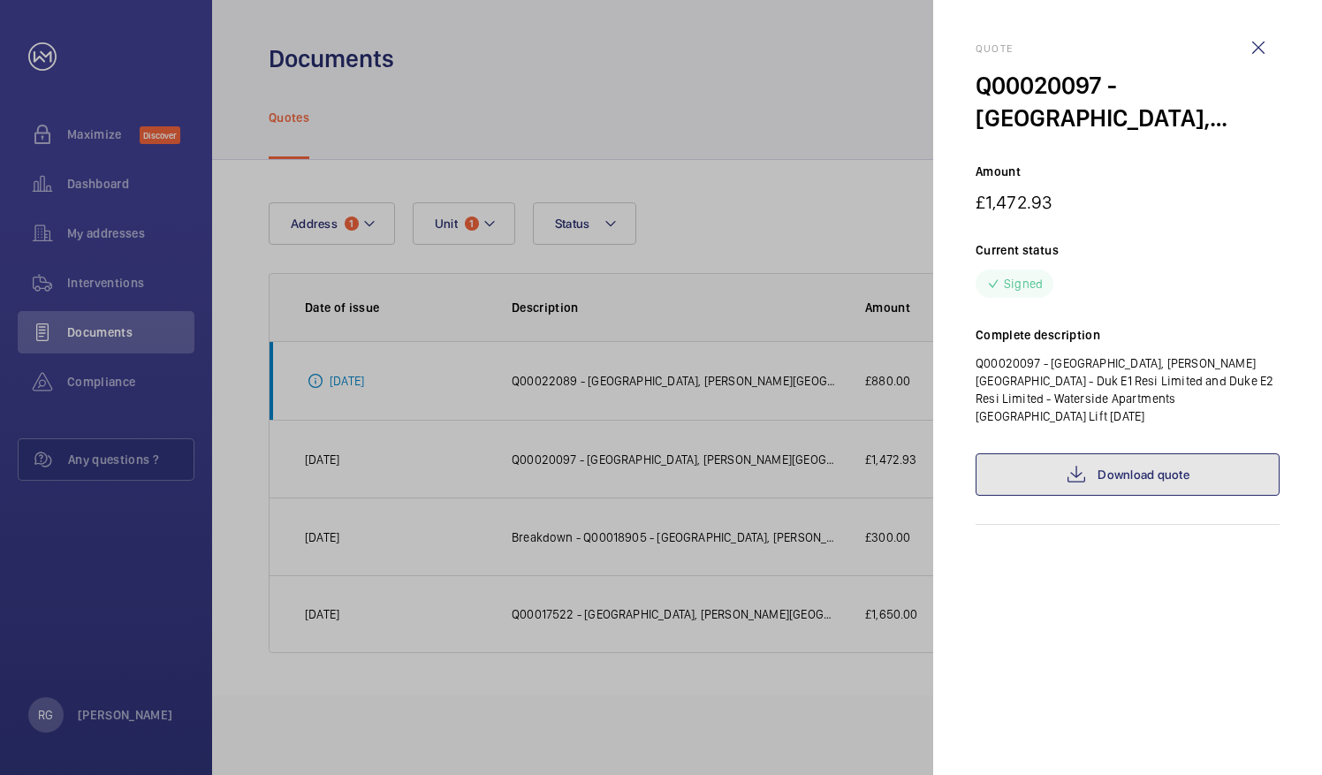
click at [1065, 468] on link "Download quote" at bounding box center [1127, 474] width 304 height 42
click at [1254, 35] on wm-front-icon-button at bounding box center [1258, 48] width 42 height 42
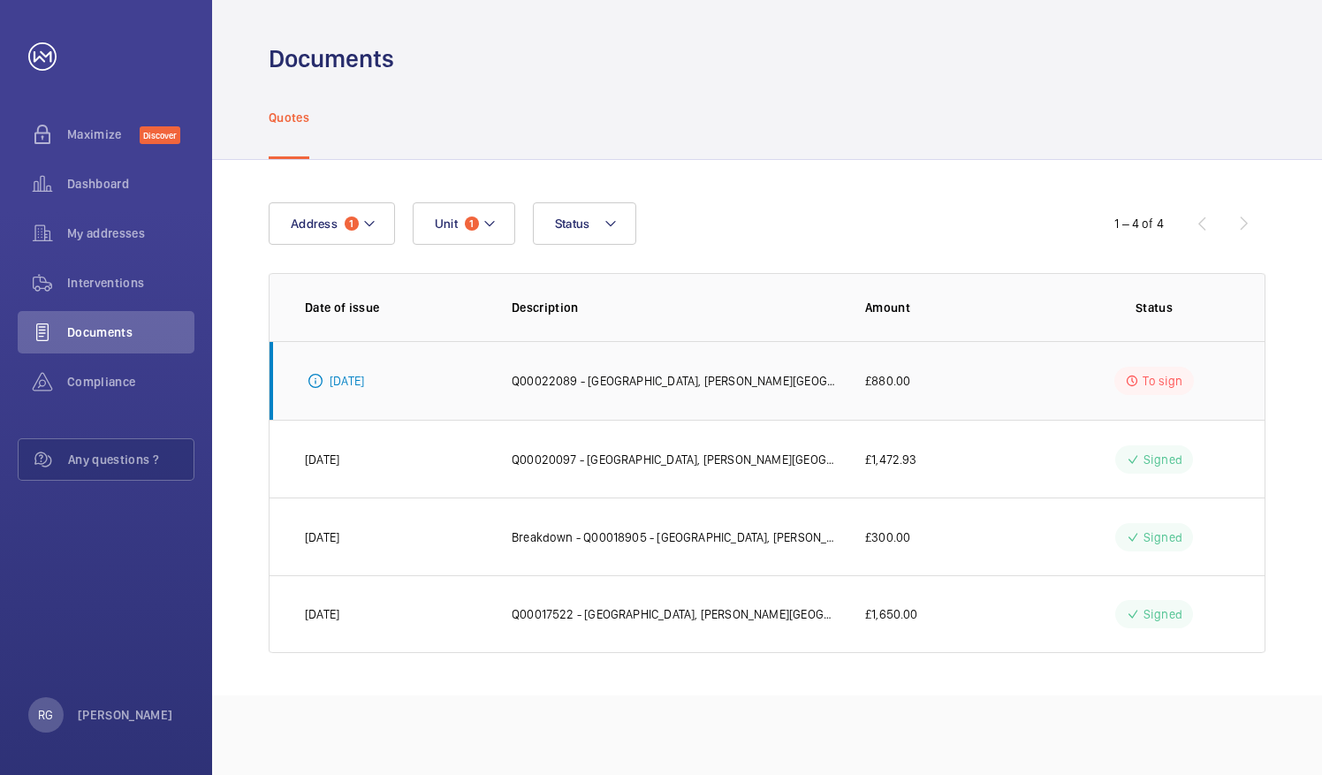
click at [660, 389] on p "Q00022089 - [GEOGRAPHIC_DATA], [PERSON_NAME][GEOGRAPHIC_DATA] - Duk E1 Resi Lim…" at bounding box center [674, 381] width 325 height 18
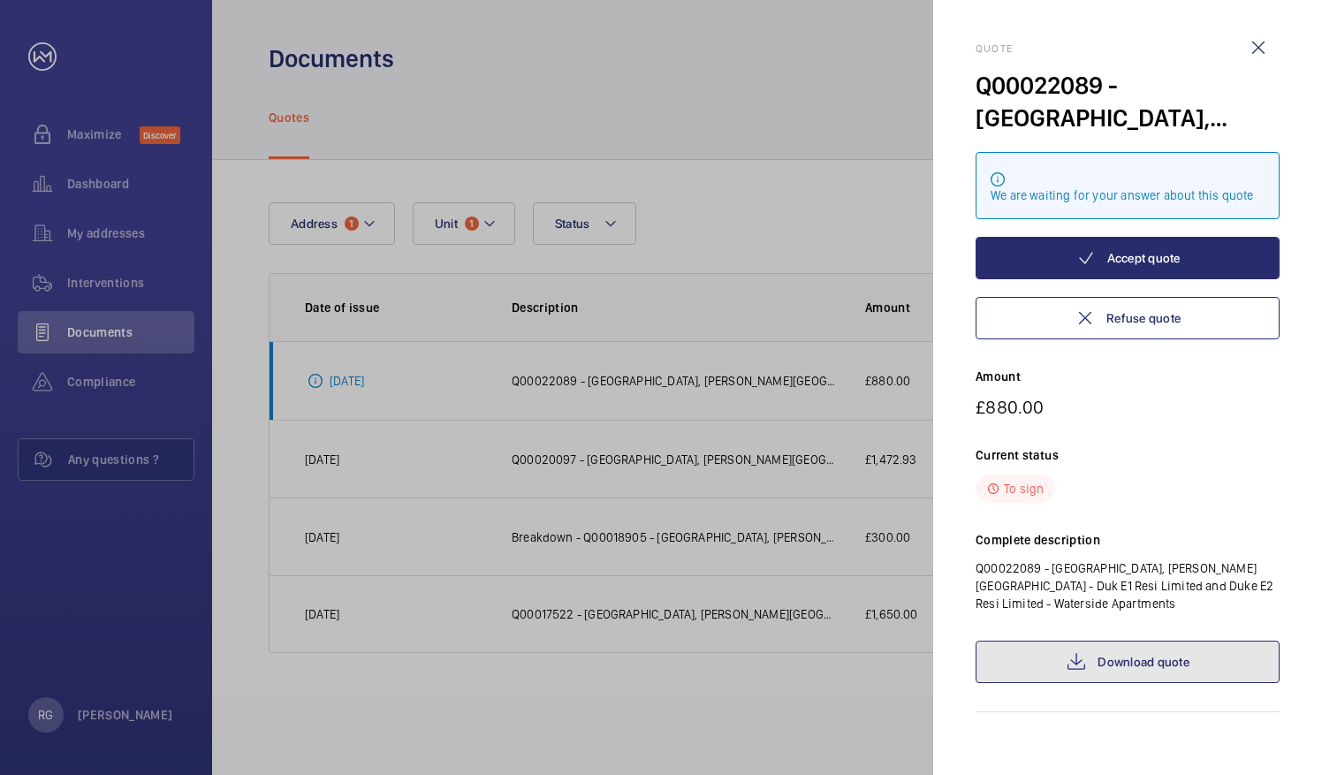
click at [1101, 664] on link "Download quote" at bounding box center [1127, 661] width 304 height 42
click at [1256, 41] on wm-front-icon-button at bounding box center [1258, 48] width 42 height 42
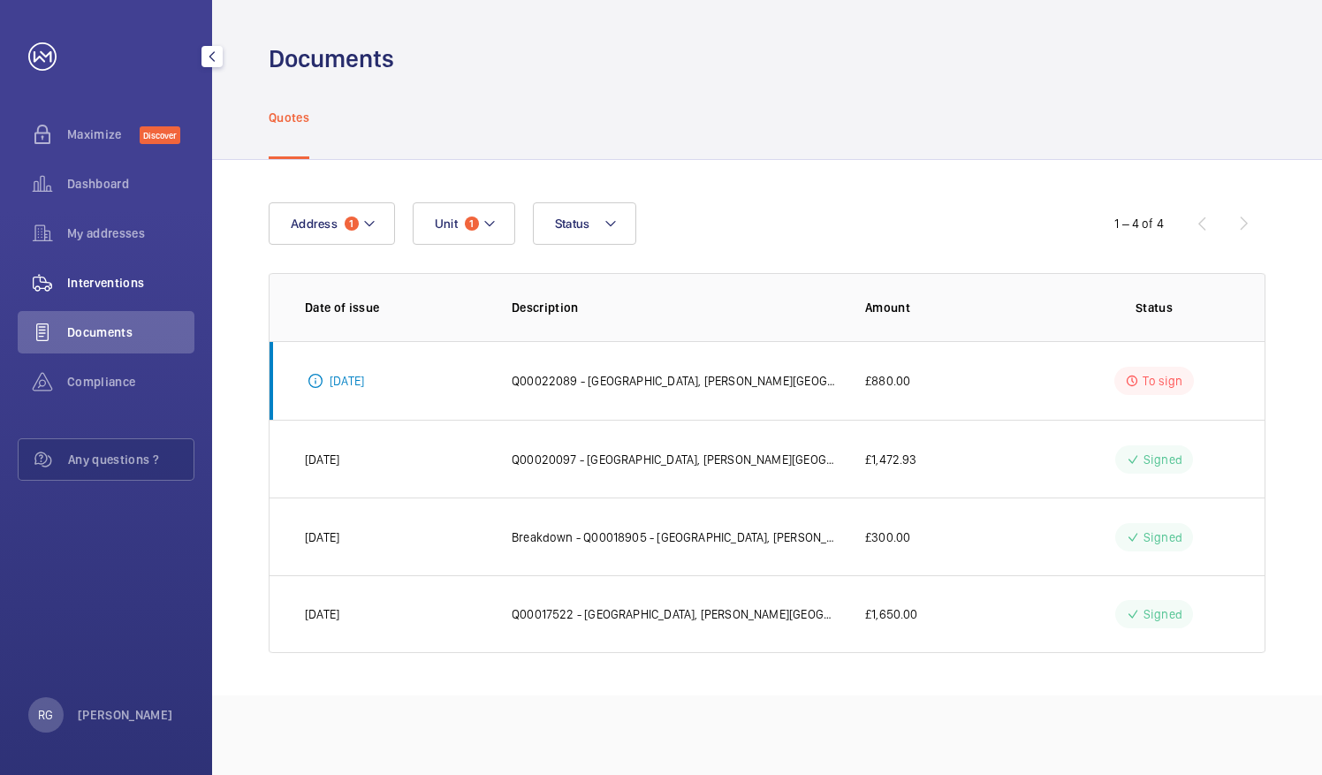
click at [115, 284] on span "Interventions" at bounding box center [130, 283] width 127 height 18
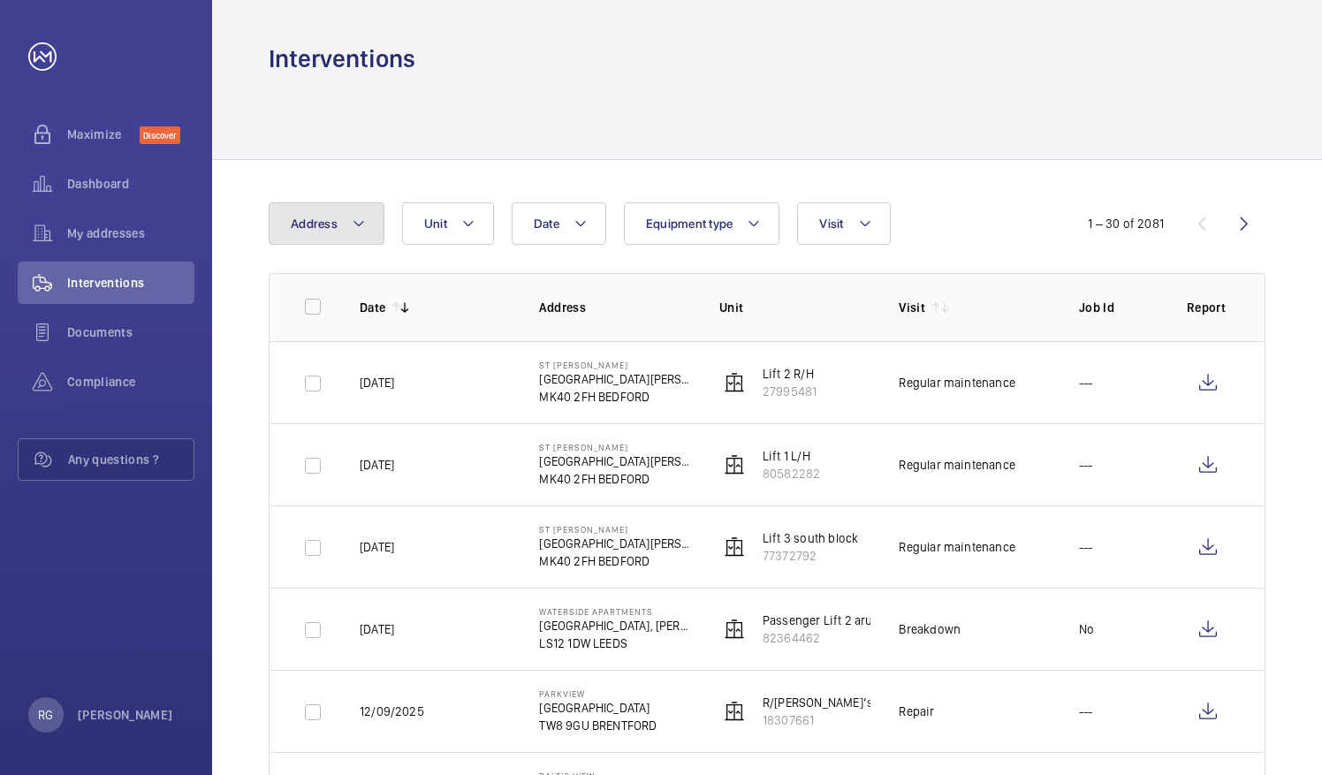
click at [359, 230] on mat-icon at bounding box center [359, 223] width 14 height 21
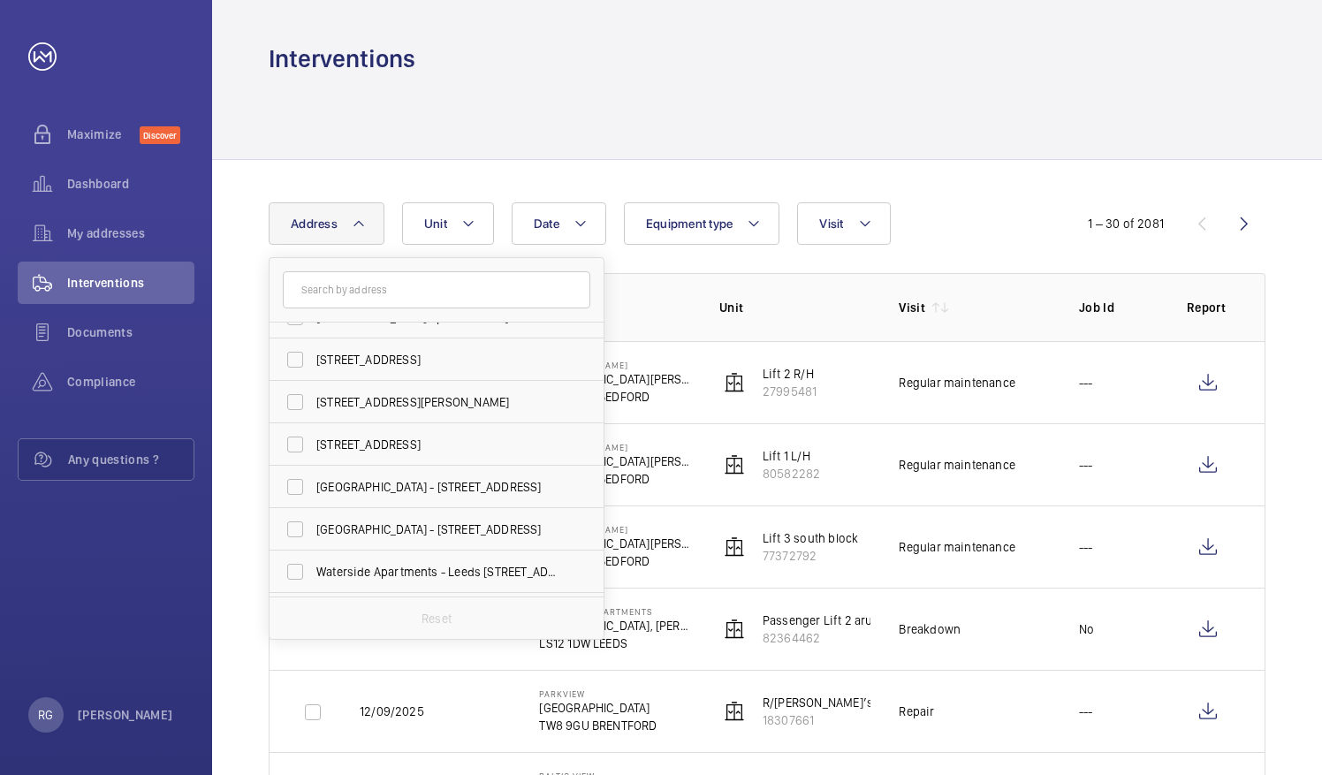
scroll to position [164, 0]
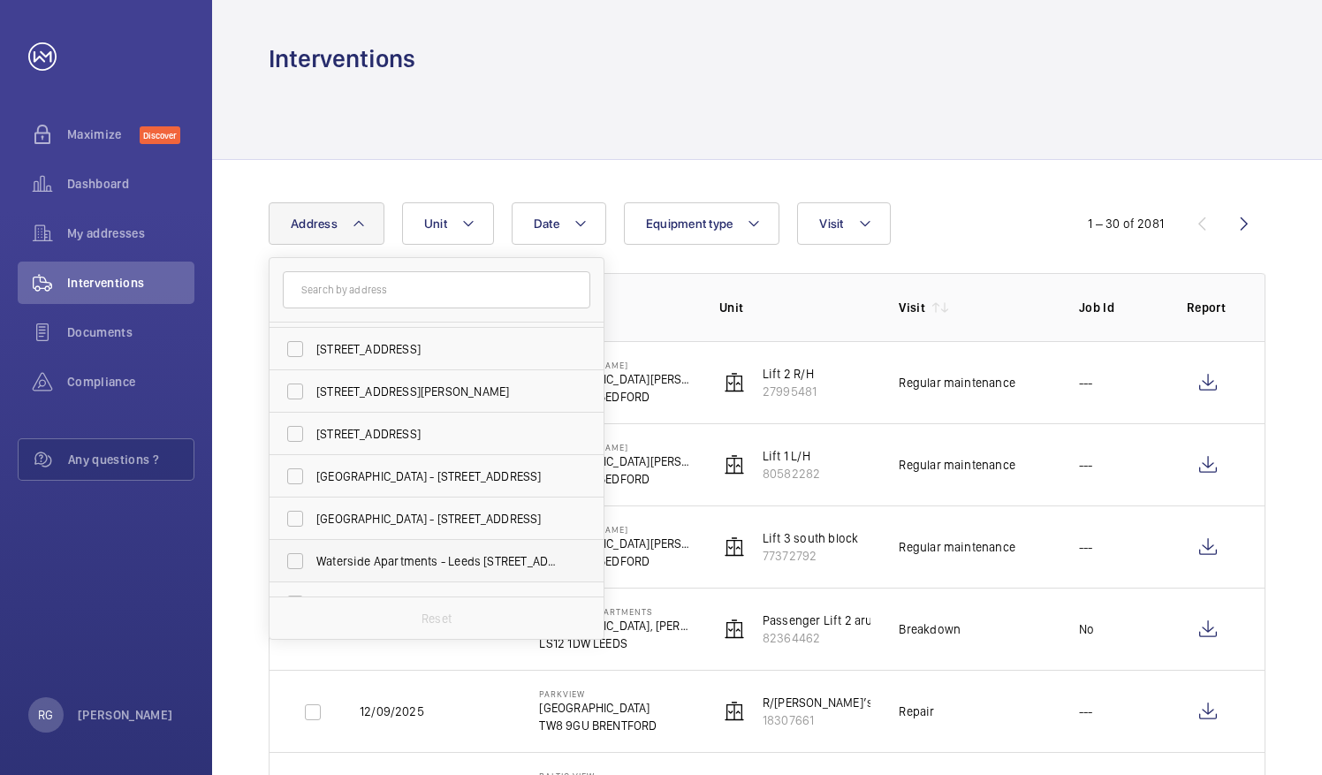
click at [347, 553] on span "Waterside Apartments - Leeds [STREET_ADDRESS][PERSON_NAME]" at bounding box center [437, 561] width 243 height 18
click at [313, 553] on input "Waterside Apartments - Leeds [STREET_ADDRESS][PERSON_NAME]" at bounding box center [294, 560] width 35 height 35
checkbox input "true"
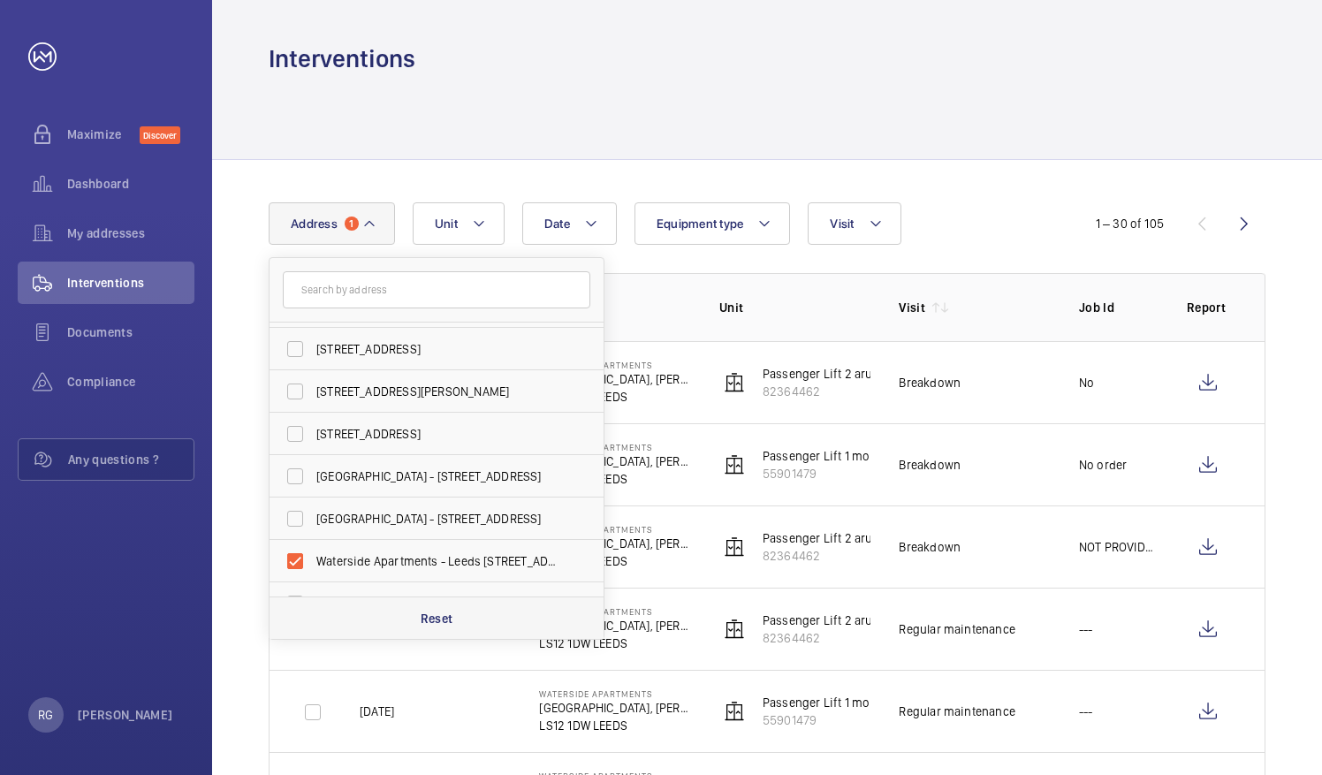
click at [448, 612] on p "Reset" at bounding box center [437, 619] width 33 height 18
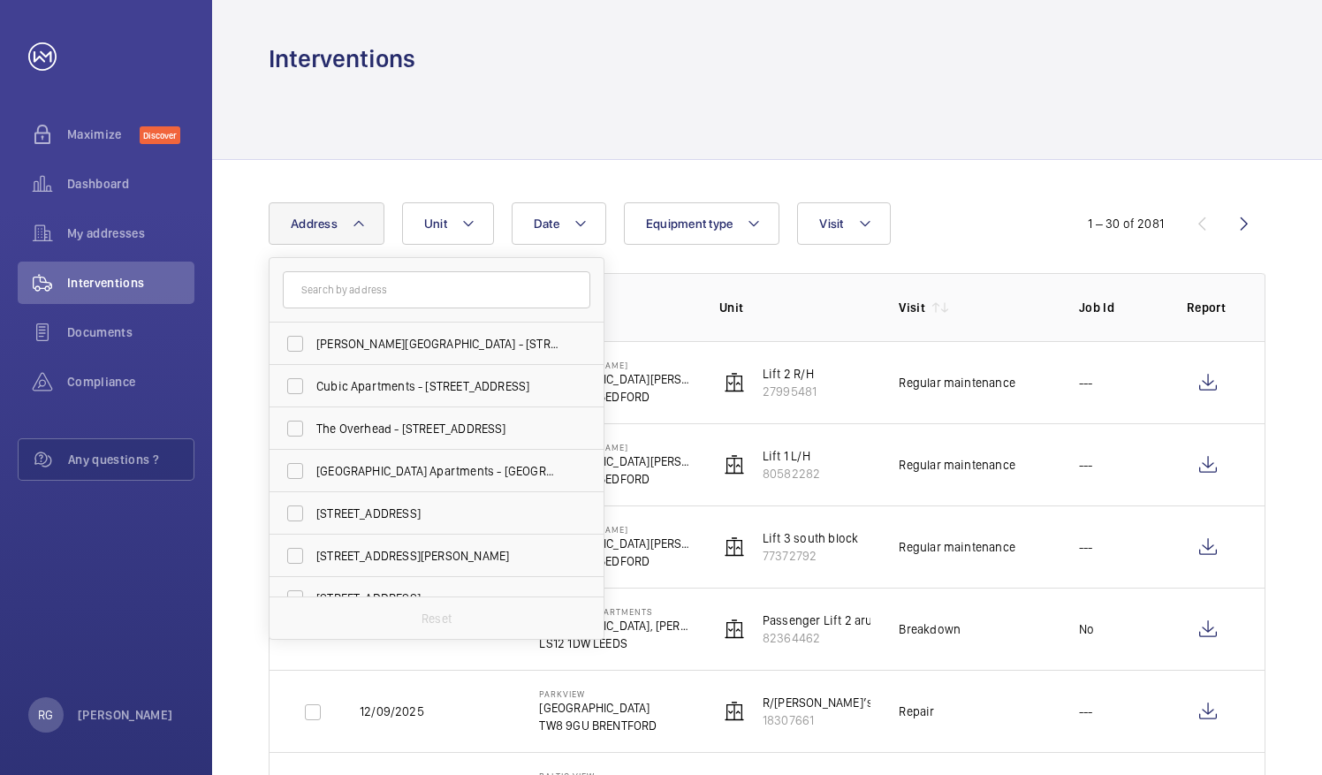
click at [969, 131] on div at bounding box center [767, 117] width 997 height 84
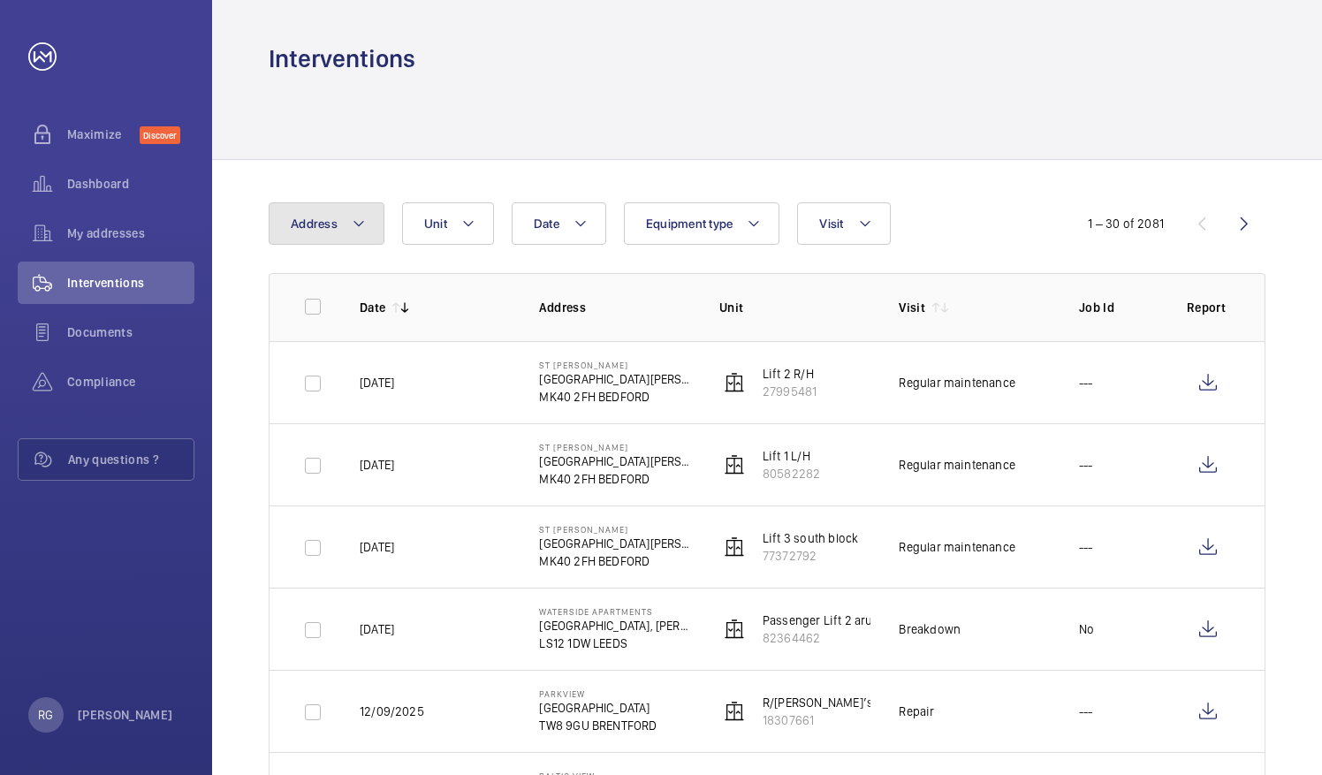
click at [364, 227] on button "Address" at bounding box center [327, 223] width 116 height 42
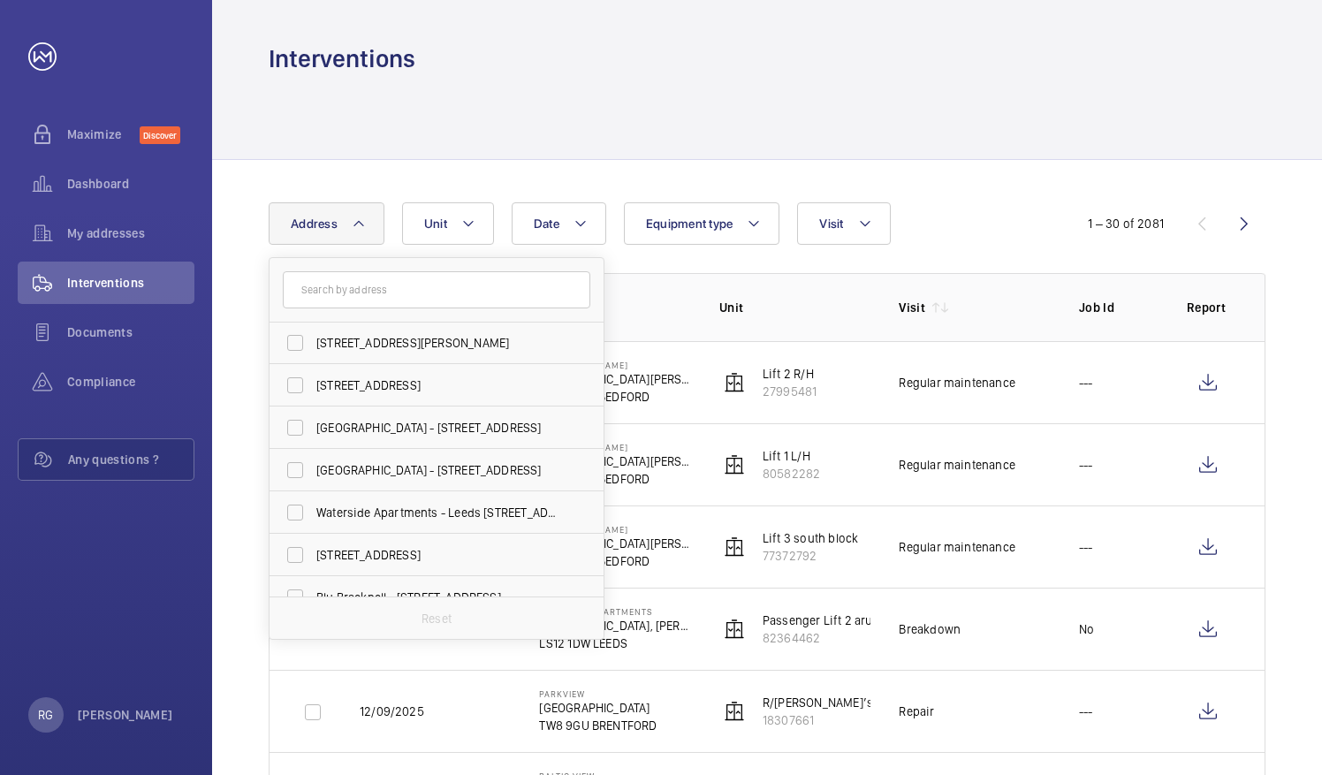
scroll to position [224, 0]
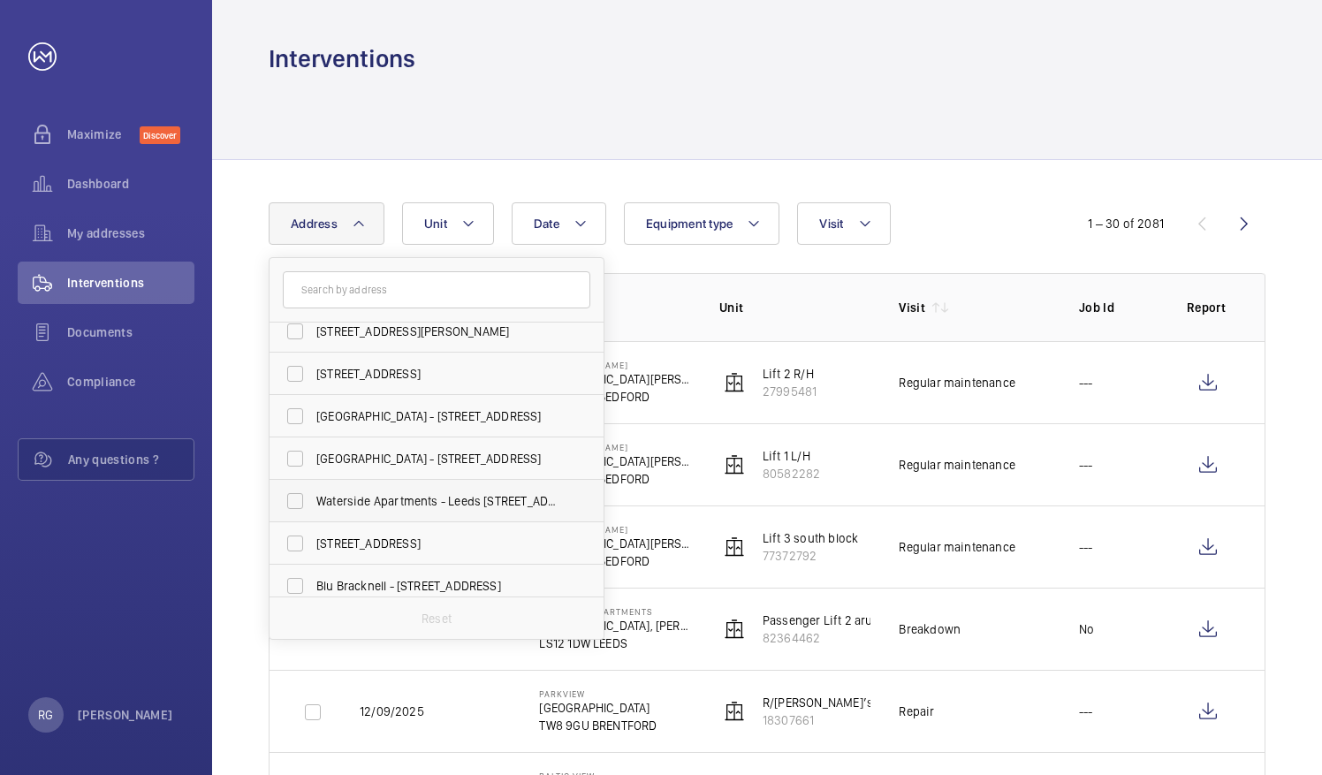
click at [470, 498] on span "Waterside Apartments - Leeds [STREET_ADDRESS][PERSON_NAME]" at bounding box center [437, 501] width 243 height 18
click at [313, 498] on input "Waterside Apartments - Leeds [STREET_ADDRESS][PERSON_NAME]" at bounding box center [294, 500] width 35 height 35
checkbox input "true"
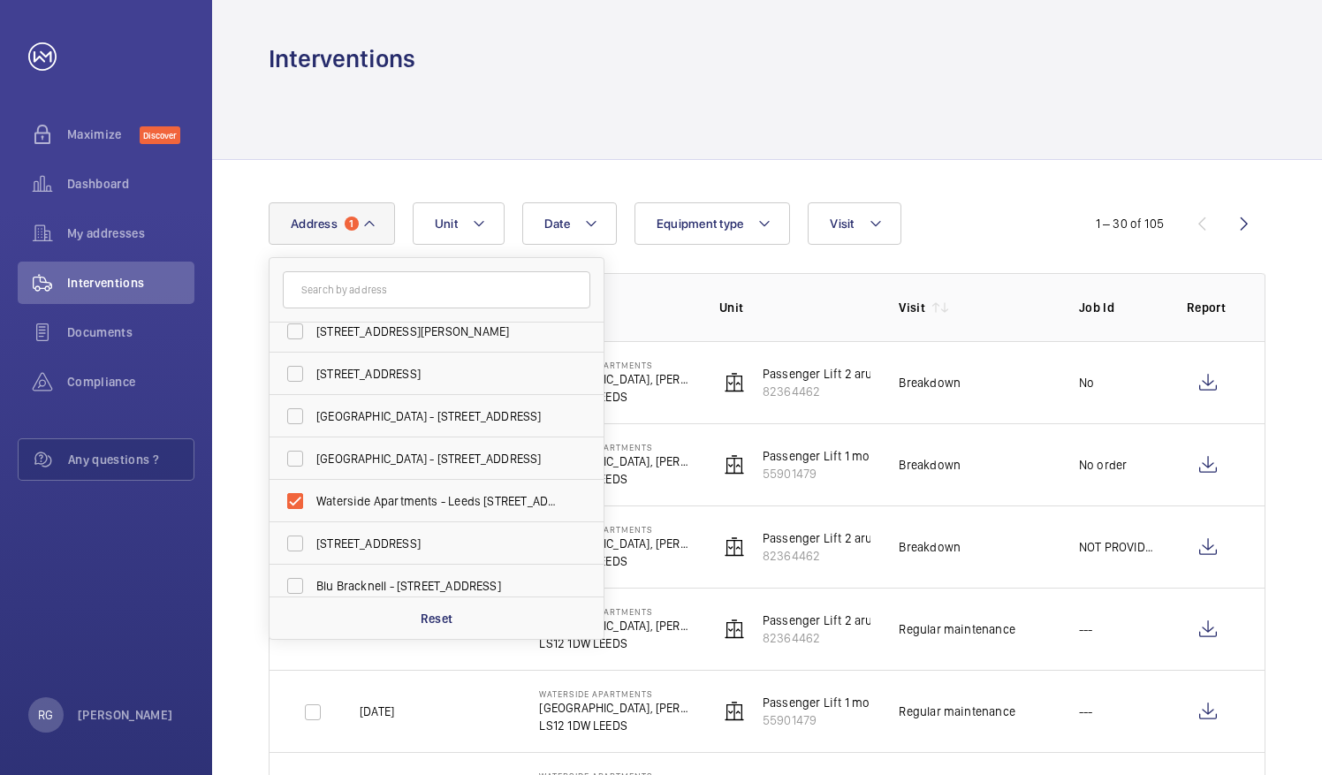
click at [1115, 52] on div "Interventions" at bounding box center [767, 58] width 997 height 33
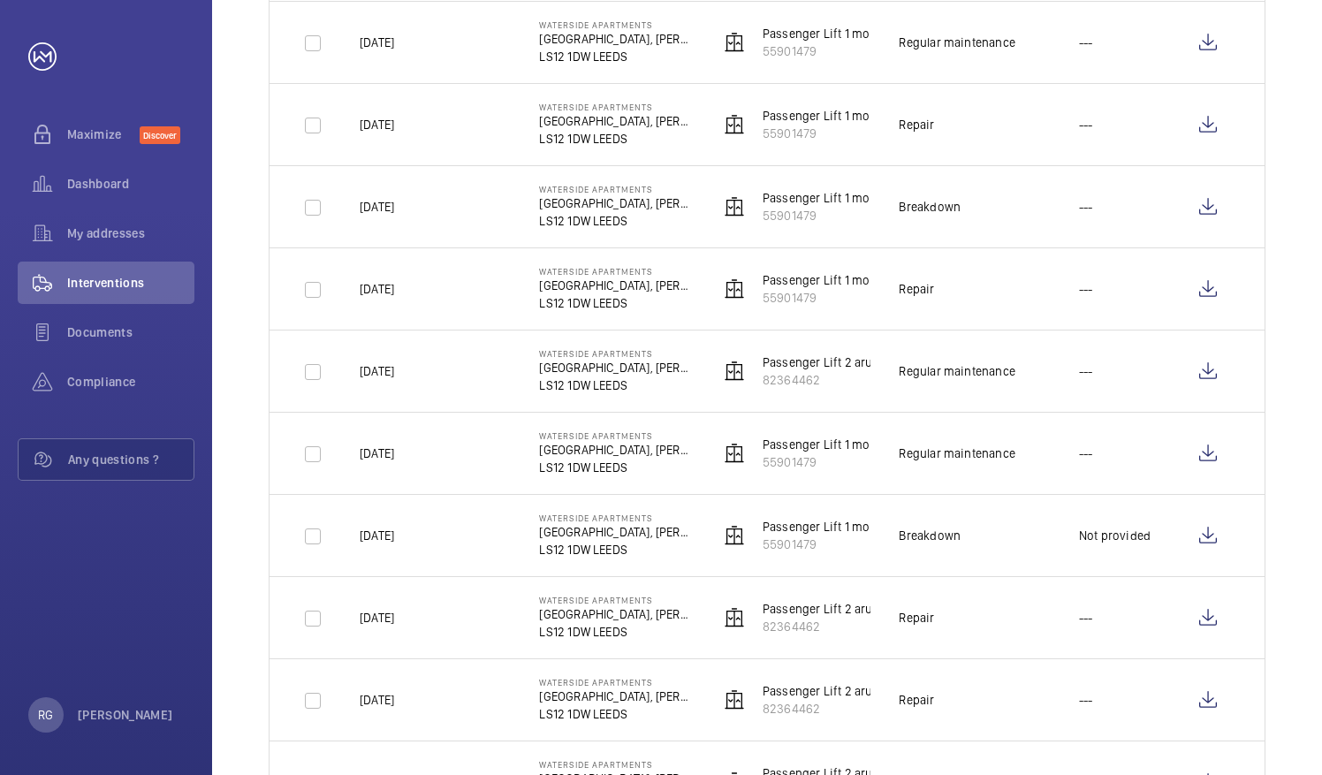
scroll to position [2065, 0]
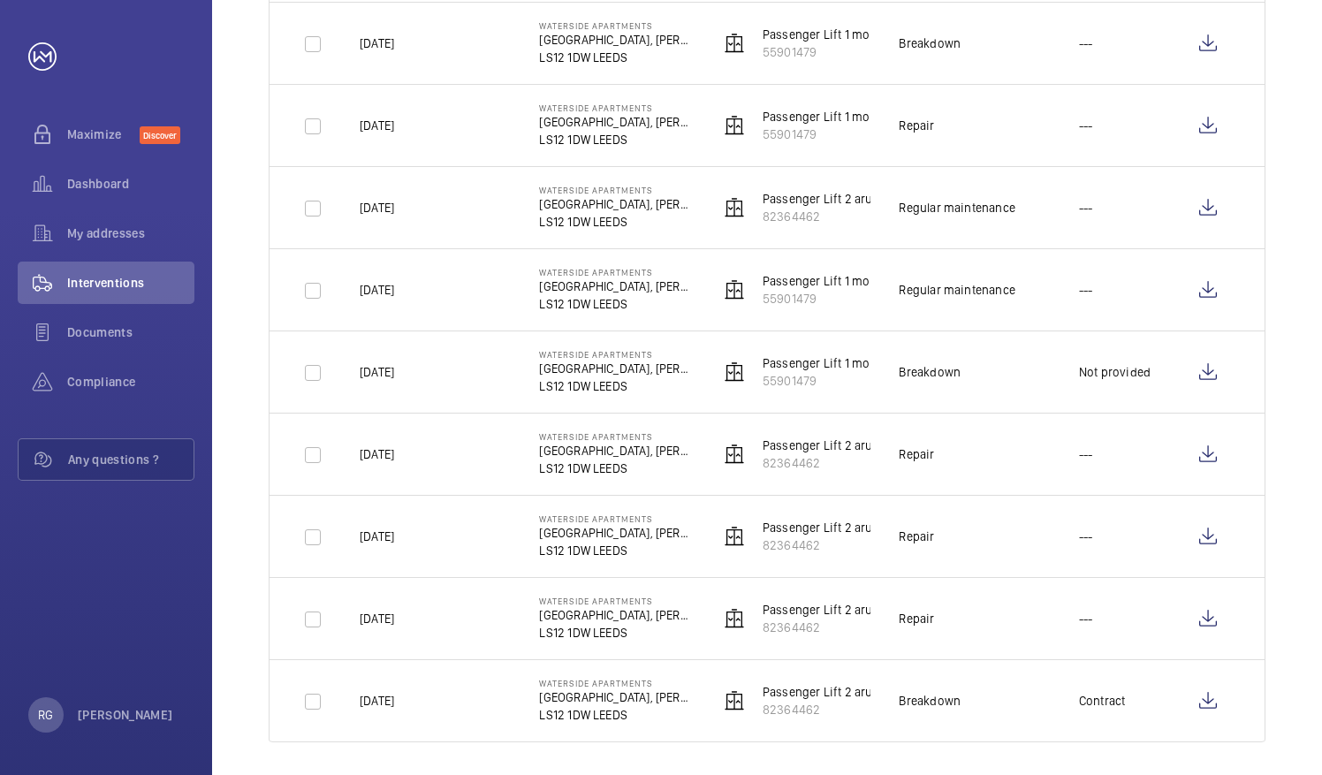
click at [787, 357] on p "Passenger Lift 1 montague" at bounding box center [835, 363] width 146 height 18
click at [1213, 355] on wm-front-icon-button at bounding box center [1207, 372] width 42 height 42
click at [1207, 284] on wm-front-icon-button at bounding box center [1207, 290] width 42 height 42
